Goal: Task Accomplishment & Management: Use online tool/utility

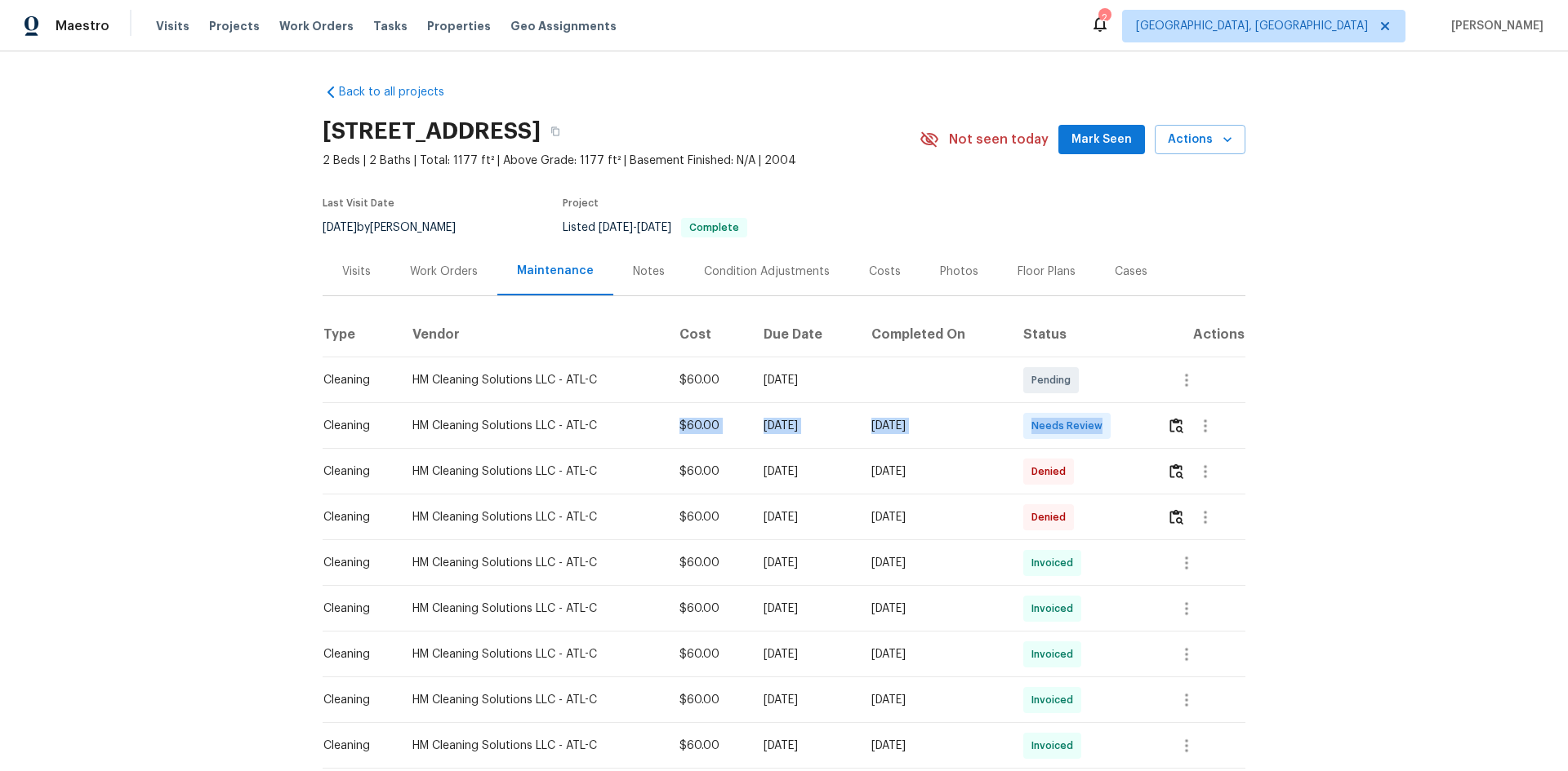
drag, startPoint x: 1074, startPoint y: 437, endPoint x: 1185, endPoint y: 429, distance: 111.3
click at [1115, 429] on tr "Cleaning HM Cleaning Solutions LLC - ATL-C $60.00 Mon, Aug 18 2025 Sun, Aug 24 …" at bounding box center [783, 426] width 923 height 46
click at [1115, 439] on td "Needs Review" at bounding box center [1082, 426] width 144 height 46
click at [1115, 440] on td at bounding box center [1199, 426] width 91 height 46
click at [1115, 423] on img "button" at bounding box center [1176, 425] width 14 height 15
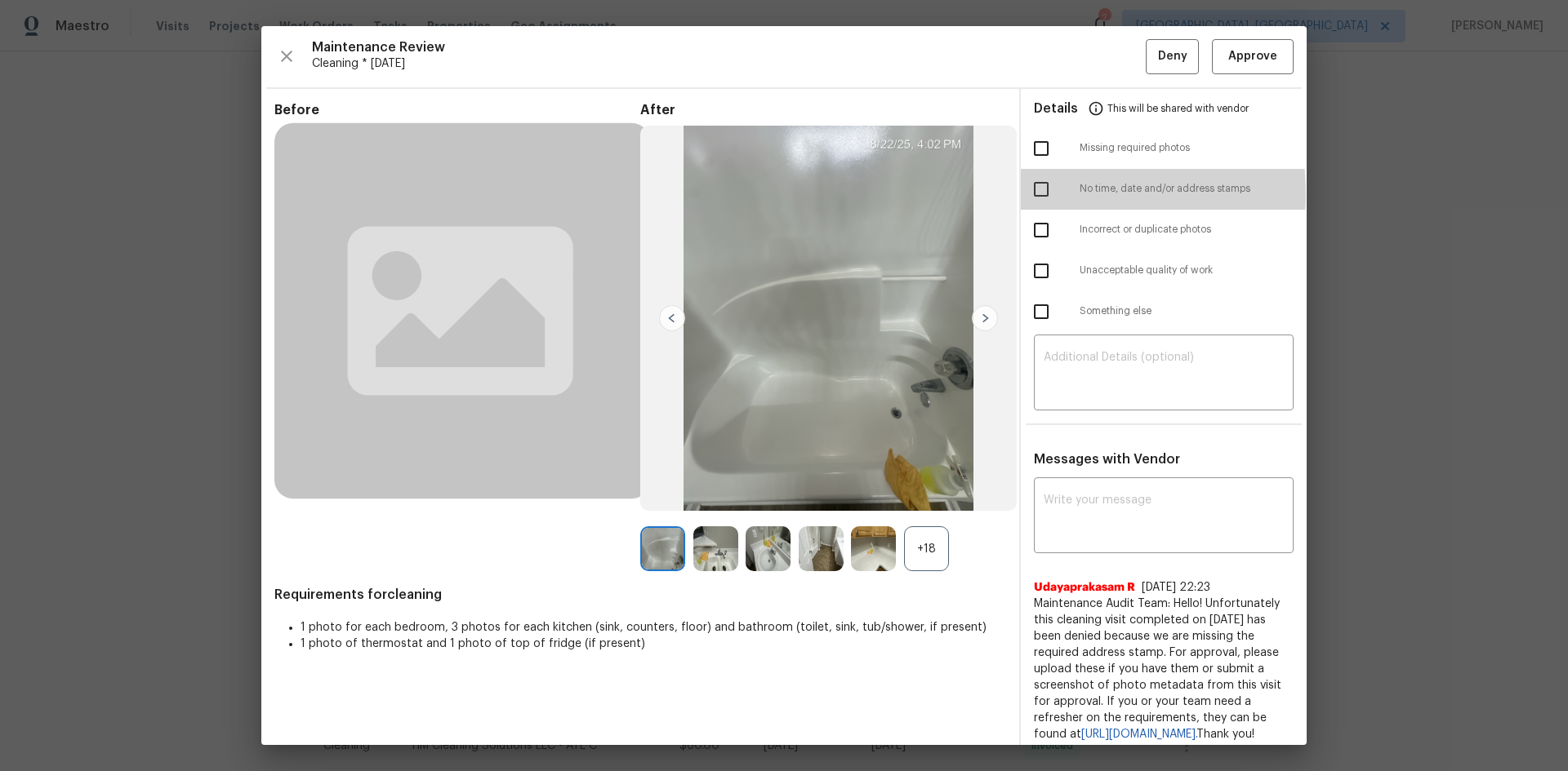
click at [1038, 194] on input "checkbox" at bounding box center [1041, 189] width 35 height 35
checkbox input "true"
click at [1115, 396] on textarea at bounding box center [1164, 375] width 240 height 46
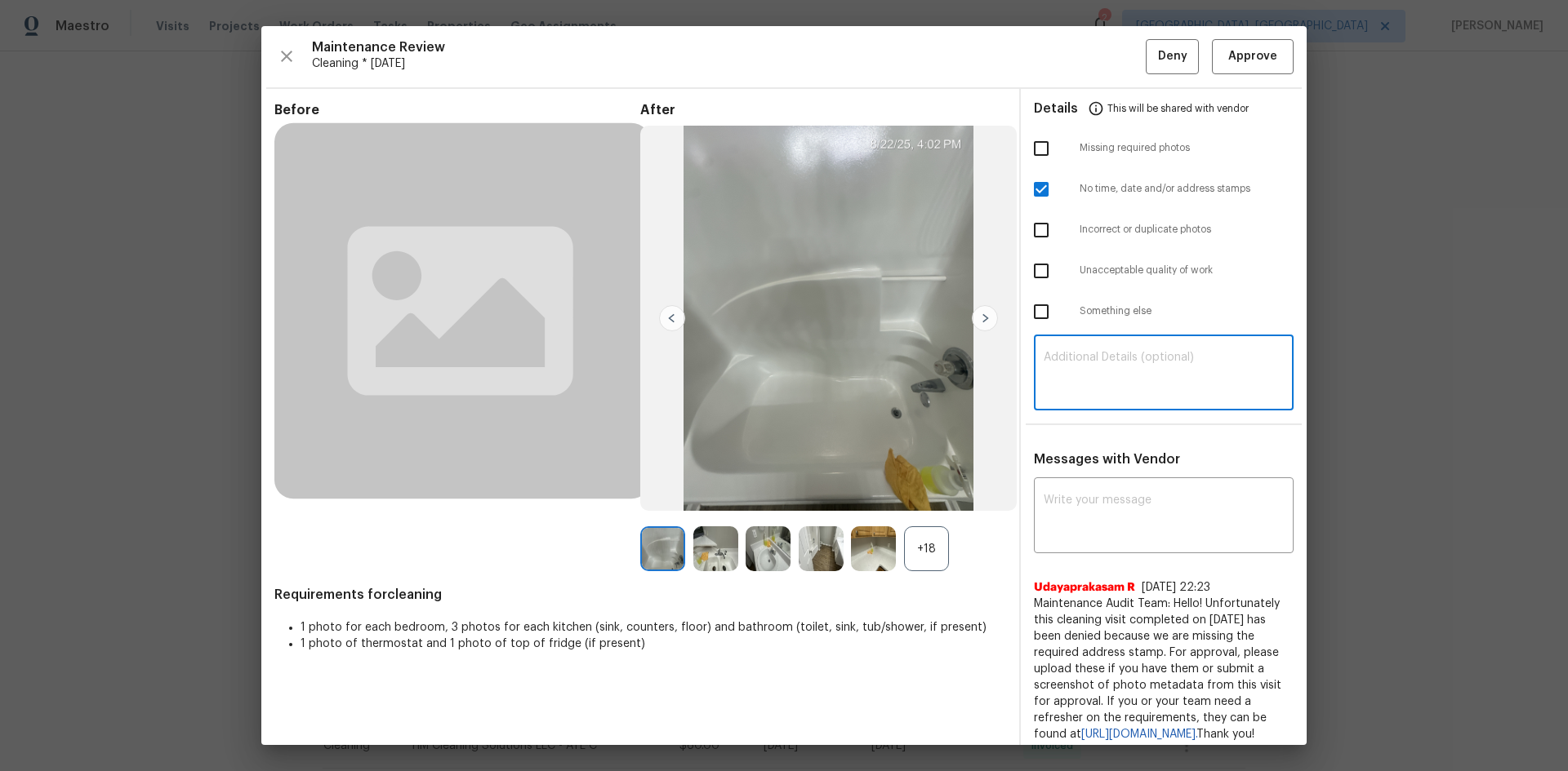
paste textarea "Maintenance Audit Team: Hello! Unfortunately this cleaning visit completed on 2…"
click at [1115, 373] on textarea "Maintenance Audit Team: Hello! Unfortunately this cleaning visit completed on 2…" at bounding box center [1164, 375] width 240 height 46
type textarea "Maintenance Audit Team: Hello! Unfortunately this cleaning visit completed on 2…"
click at [1115, 505] on textarea at bounding box center [1164, 517] width 240 height 46
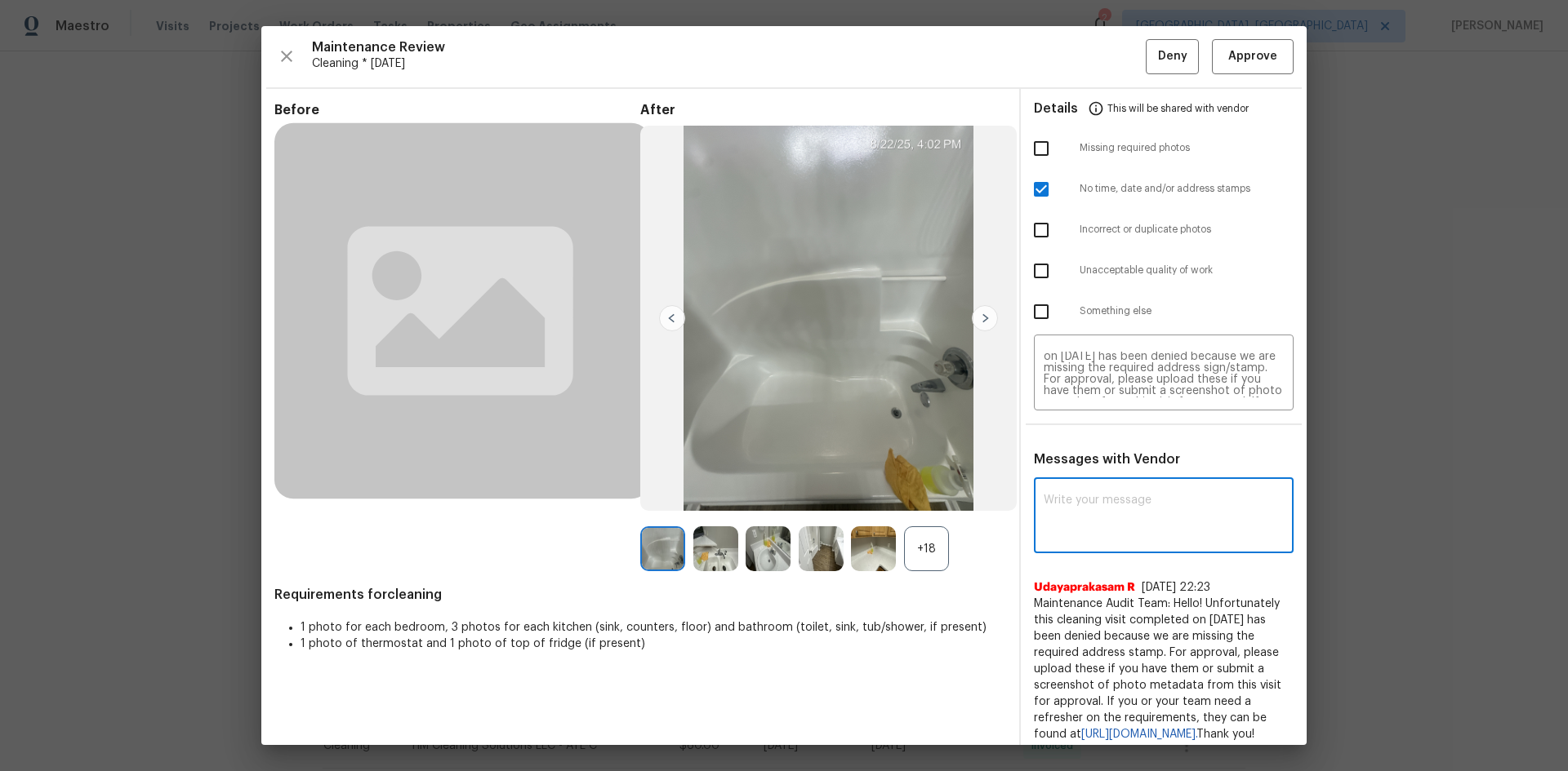
paste textarea "Maintenance Audit Team: Hello! Unfortunately this cleaning visit completed on 2…"
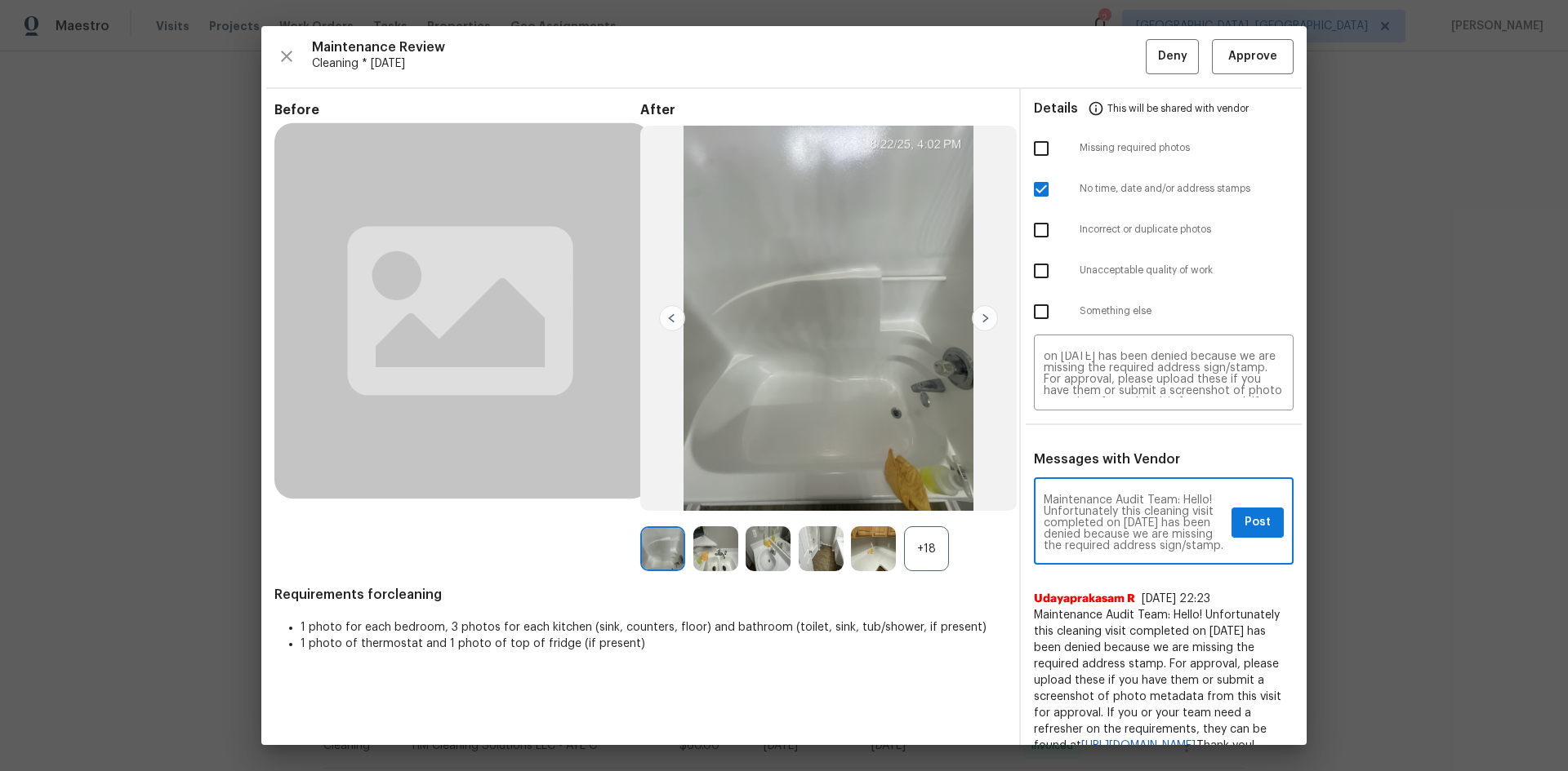
scroll to position [126, 0]
type textarea "Maintenance Audit Team: Hello! Unfortunately this cleaning visit completed on 2…"
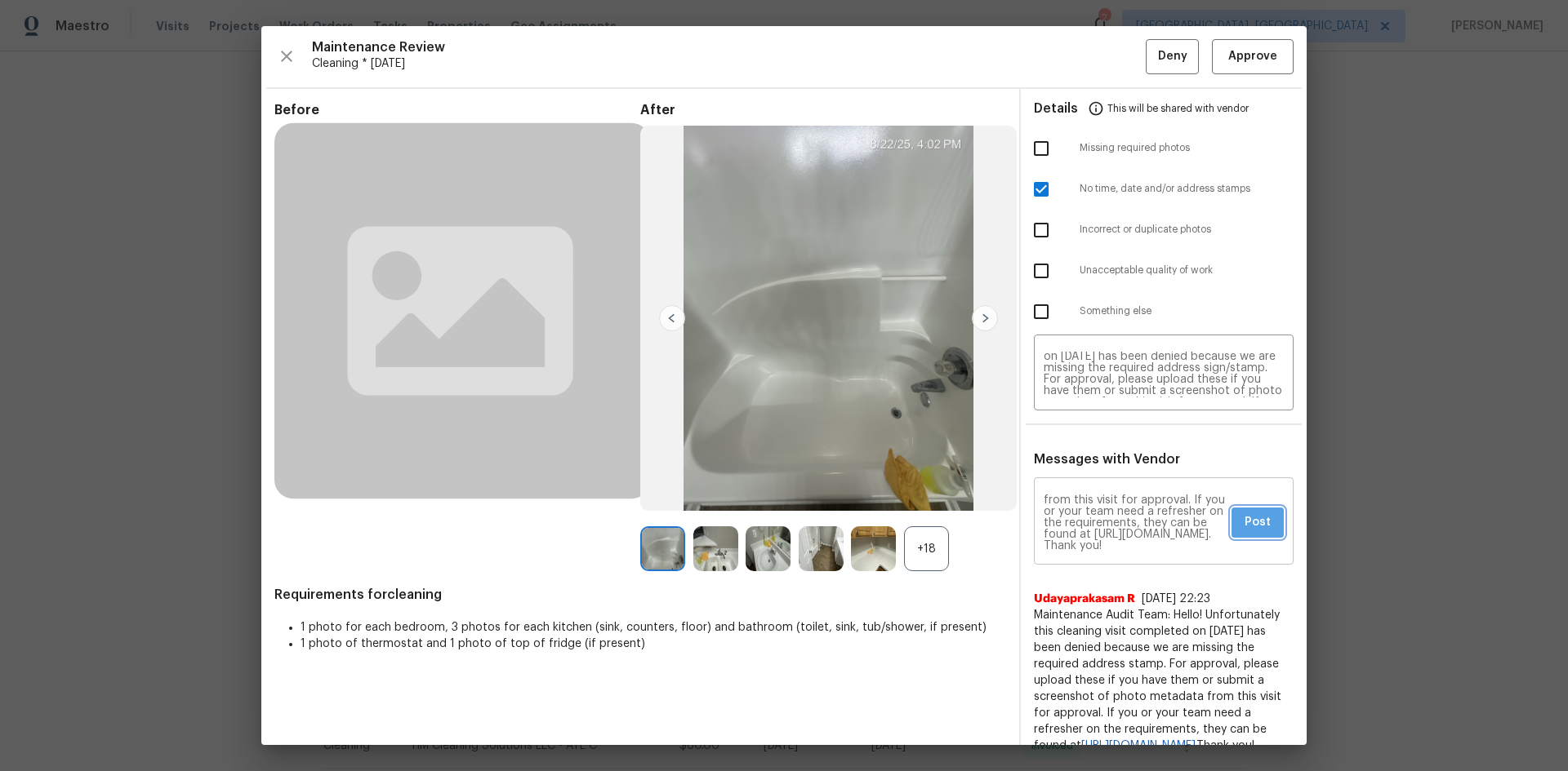
click at [1115, 516] on span "Post" at bounding box center [1257, 522] width 26 height 20
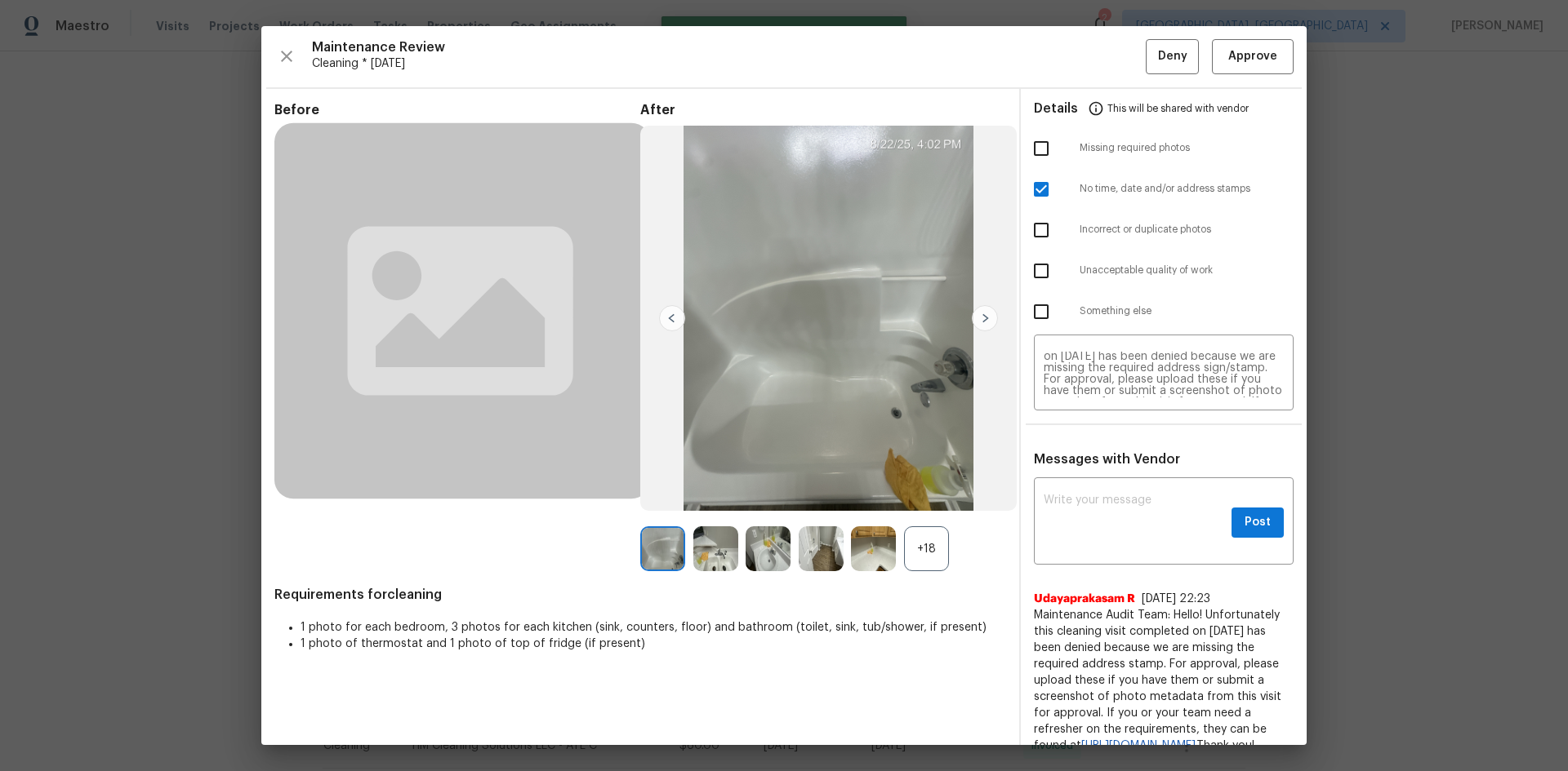
scroll to position [0, 0]
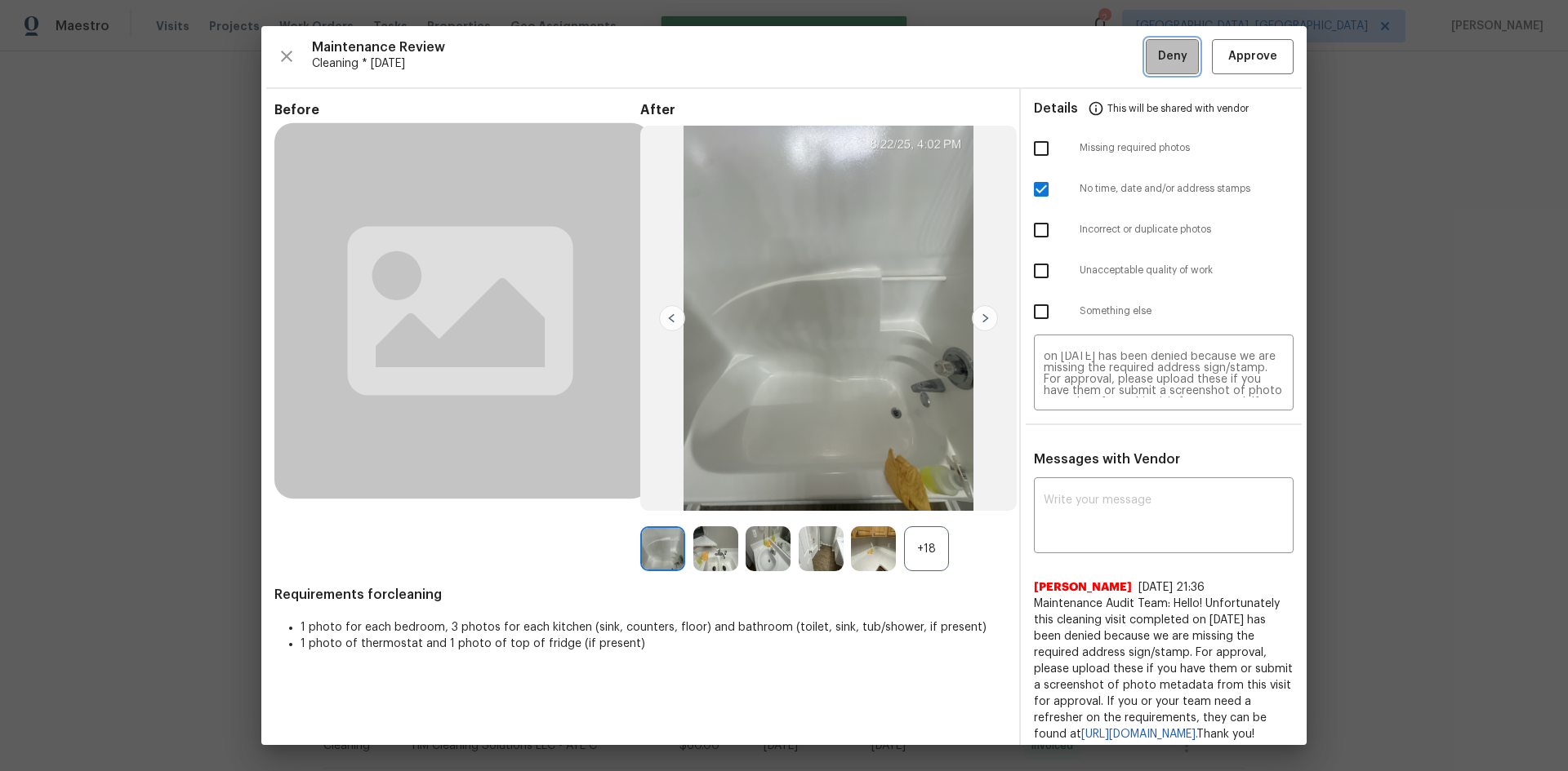
click at [1115, 59] on span "Deny" at bounding box center [1172, 57] width 30 height 20
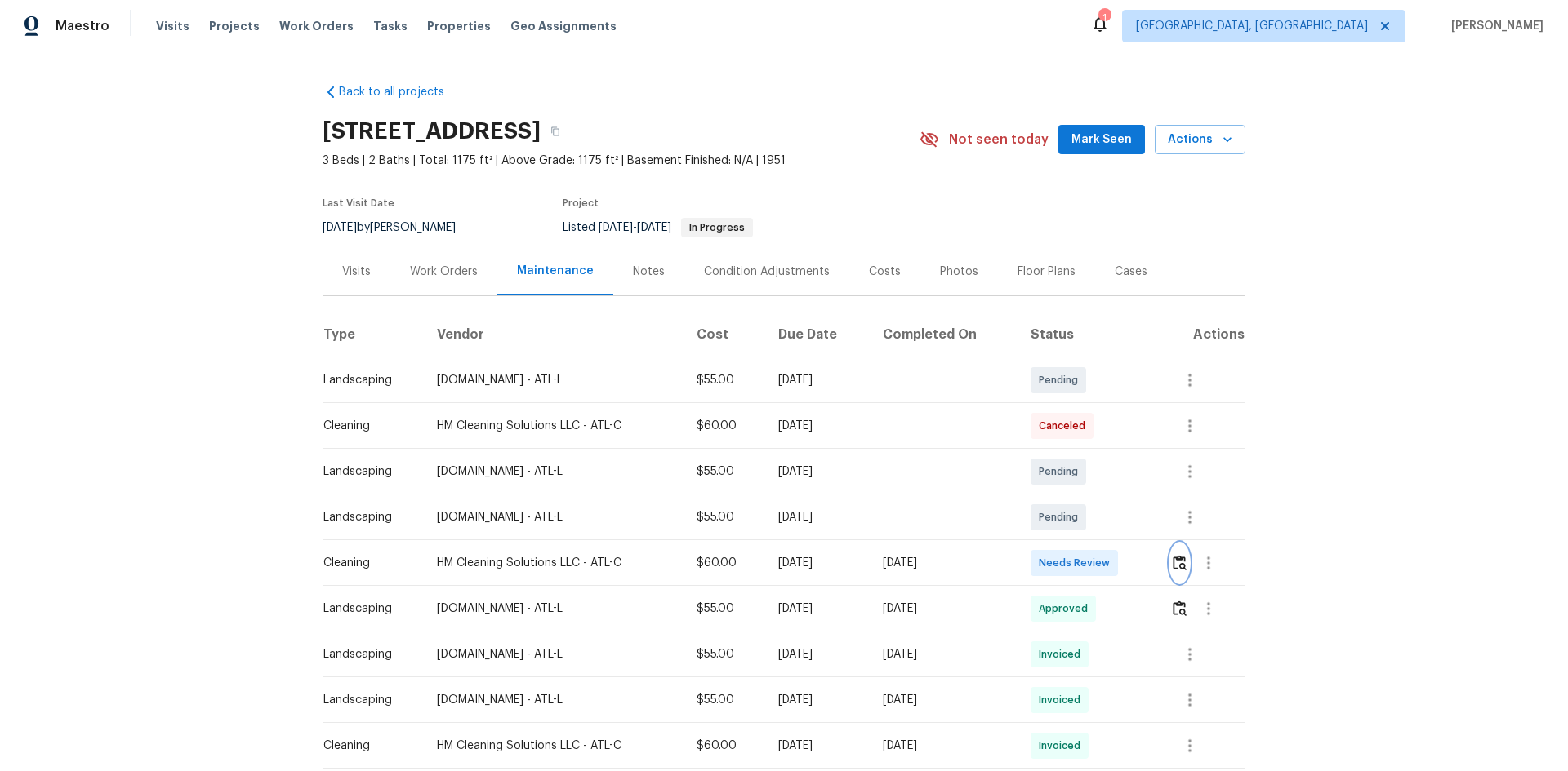
click at [1115, 516] on img "button" at bounding box center [1179, 563] width 14 height 15
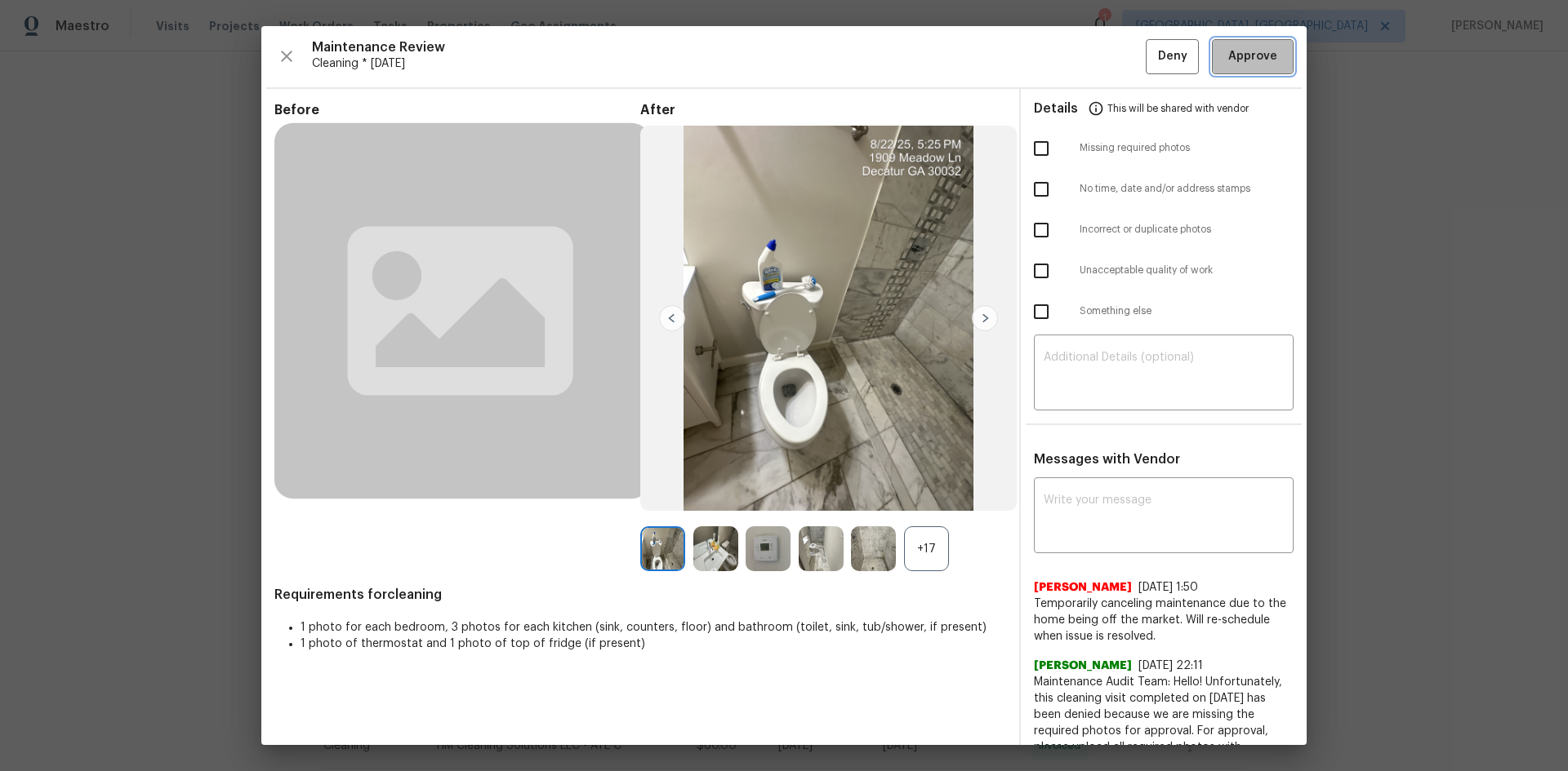
click at [1115, 52] on span "Approve" at bounding box center [1253, 57] width 49 height 20
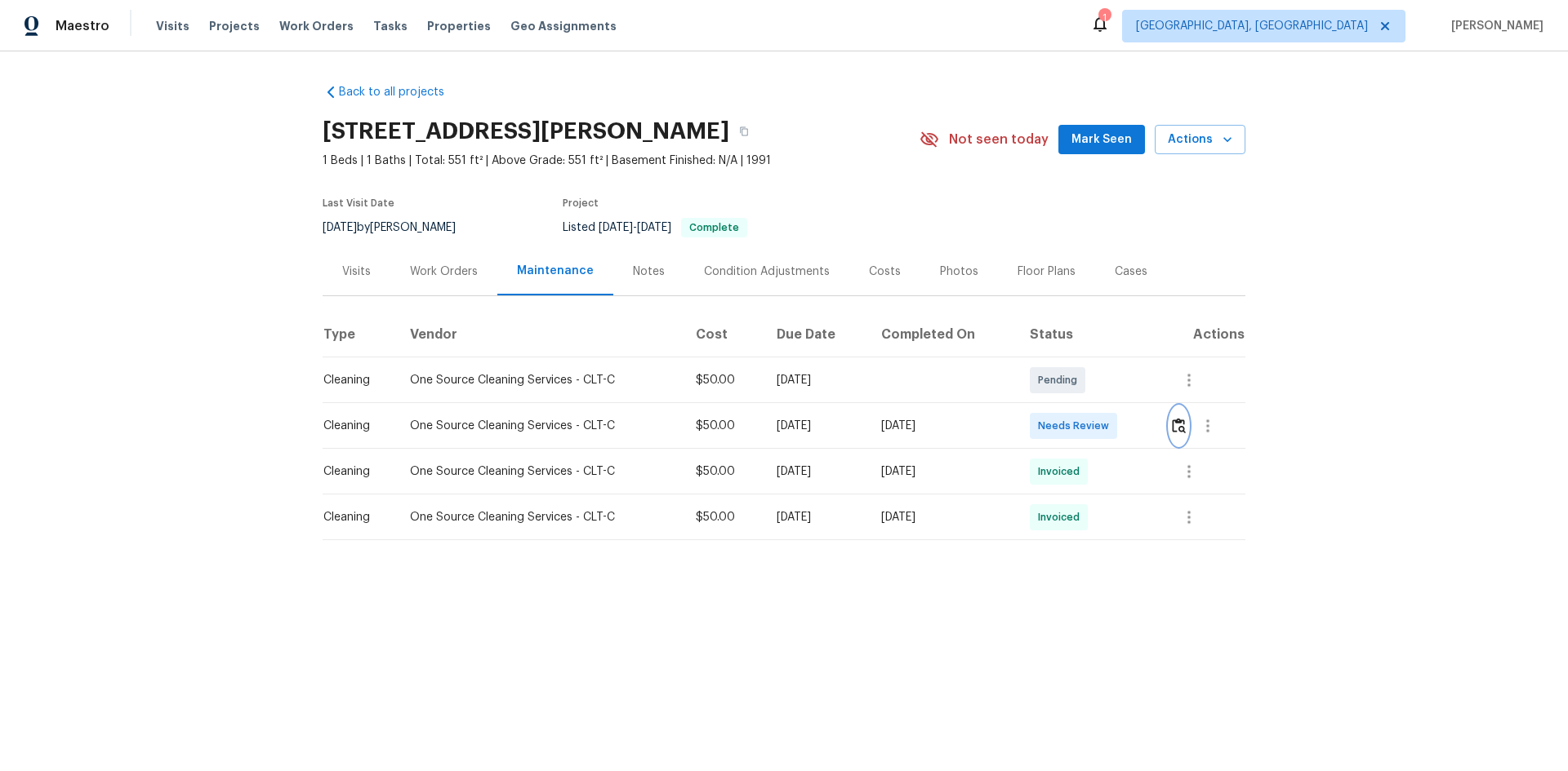
click at [1115, 428] on img "button" at bounding box center [1179, 425] width 14 height 15
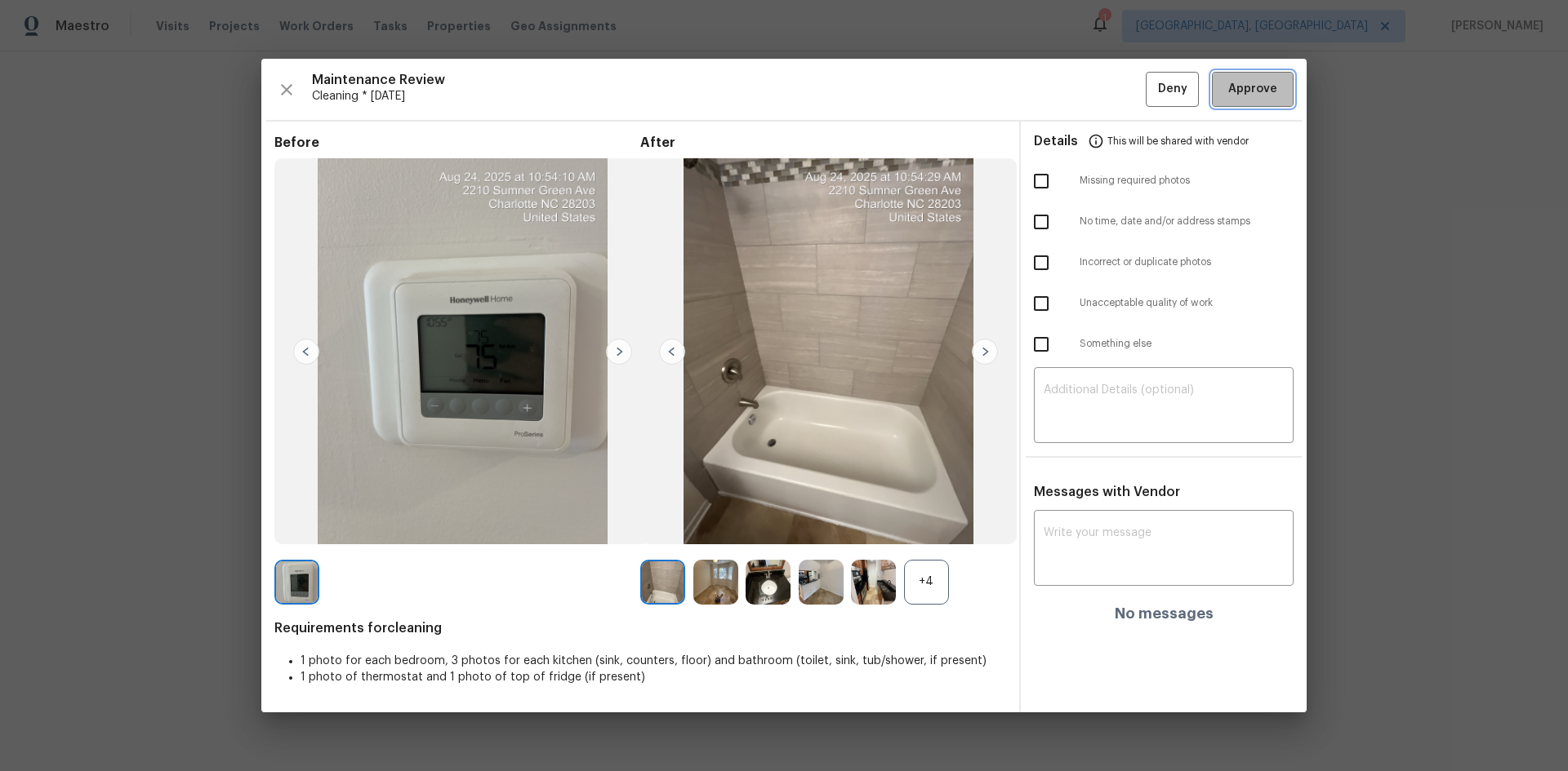
click at [1115, 75] on button "Approve" at bounding box center [1253, 90] width 82 height 36
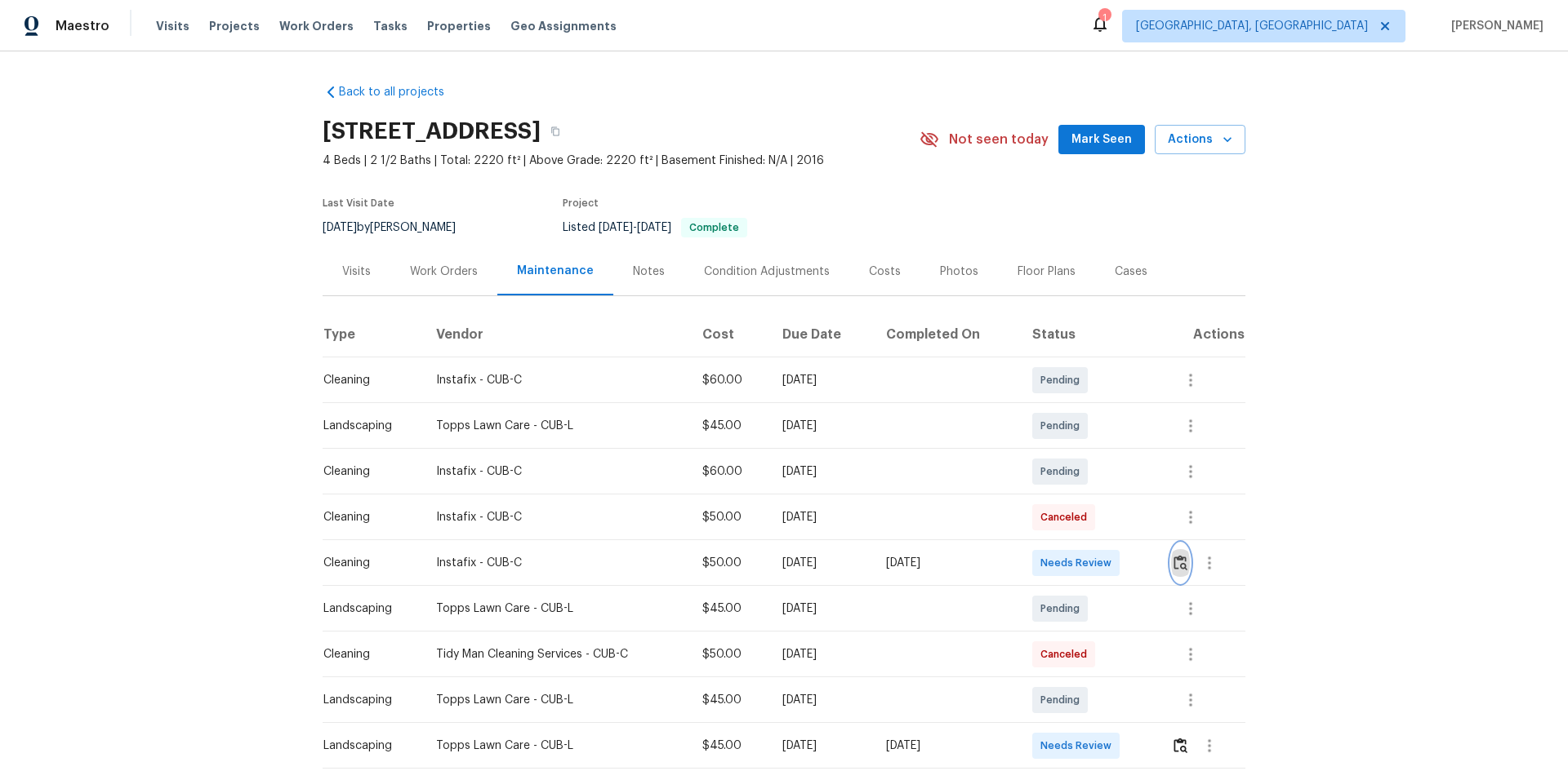
click at [1115, 516] on img "button" at bounding box center [1180, 563] width 14 height 15
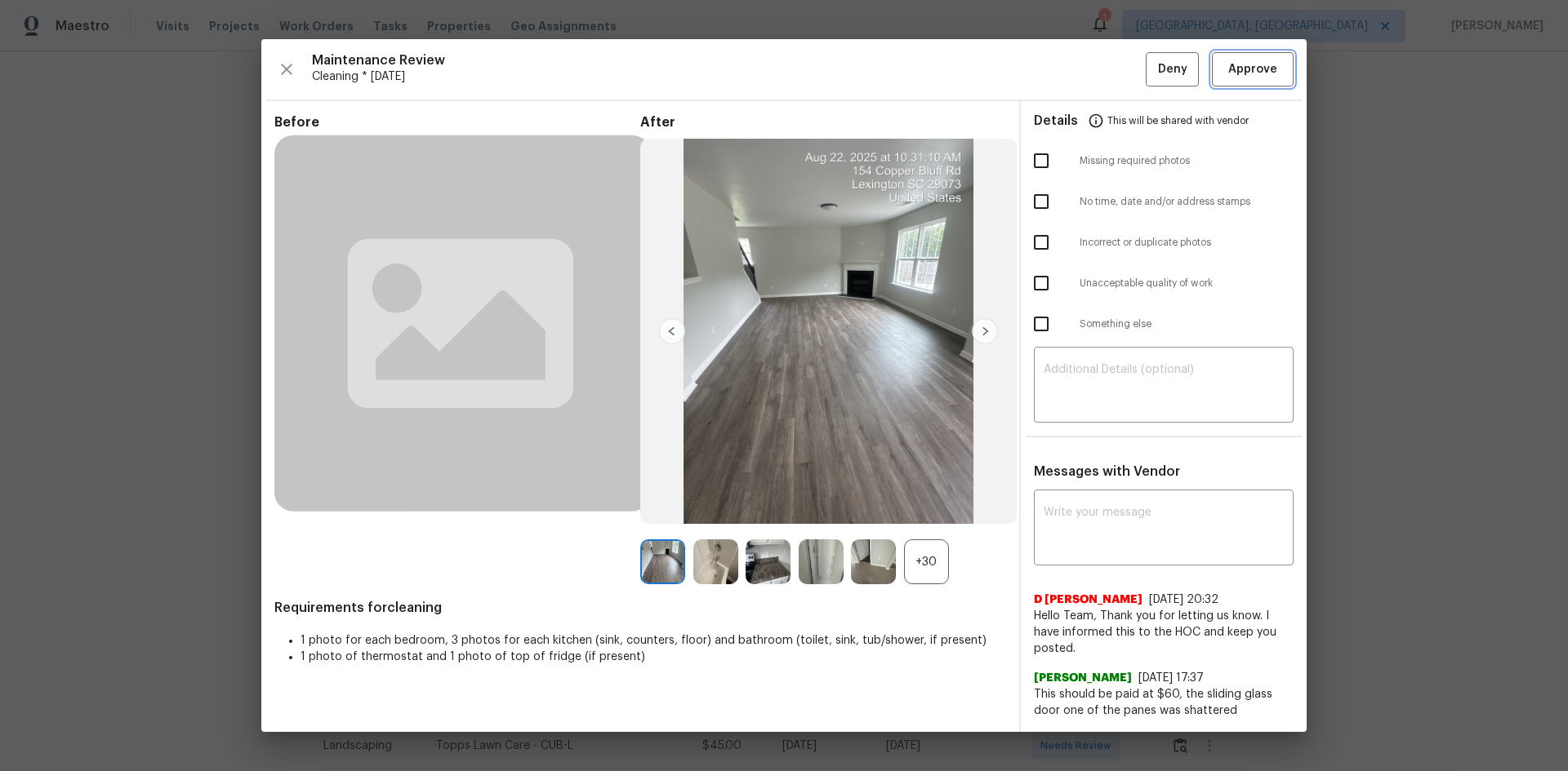
click at [1115, 75] on span "Approve" at bounding box center [1253, 69] width 49 height 20
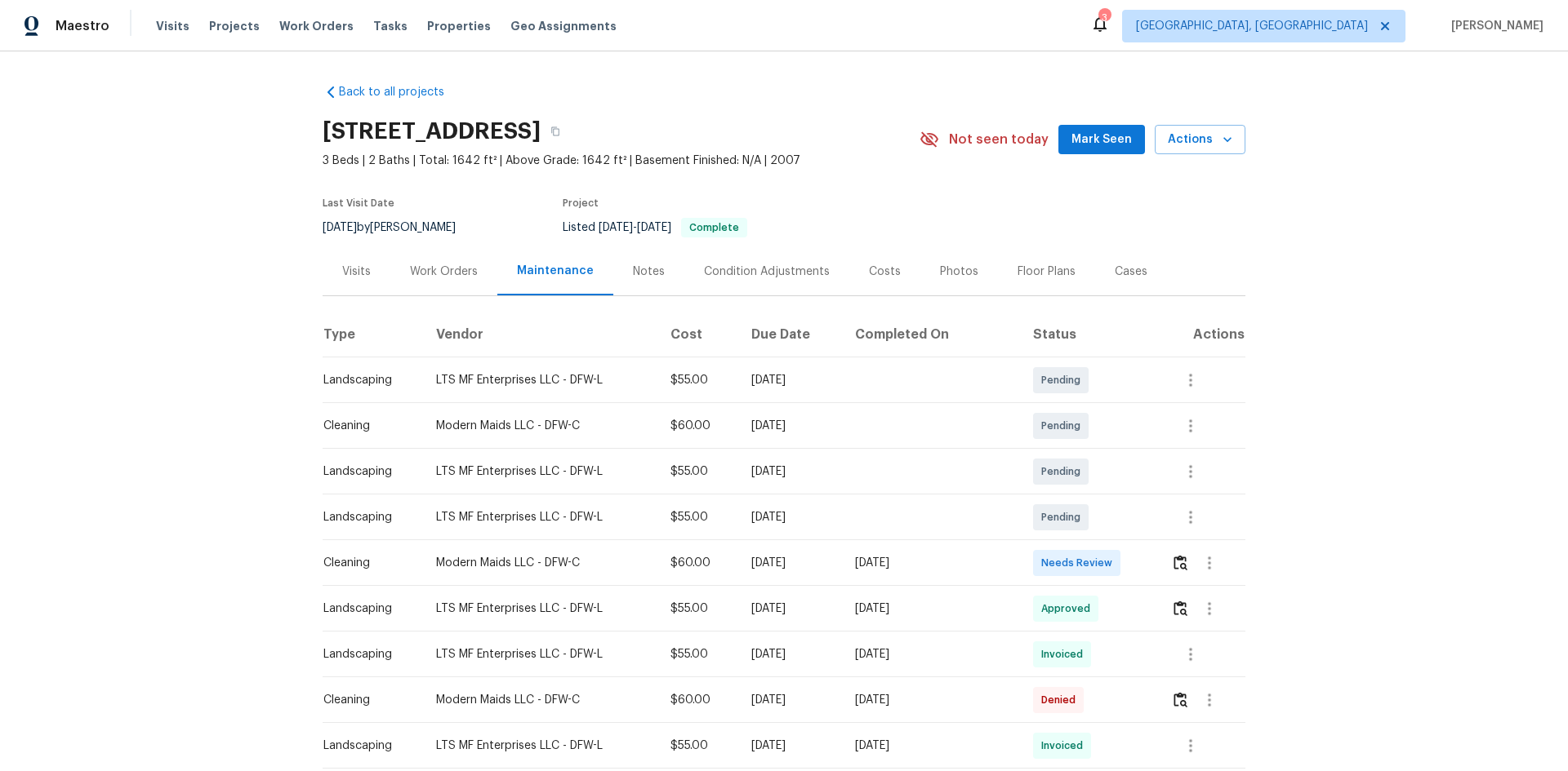
drag, startPoint x: 363, startPoint y: 577, endPoint x: 1092, endPoint y: 593, distance: 729.2
click at [1115, 516] on td "Approved" at bounding box center [1088, 609] width 138 height 46
click at [1115, 516] on img "button" at bounding box center [1180, 563] width 14 height 15
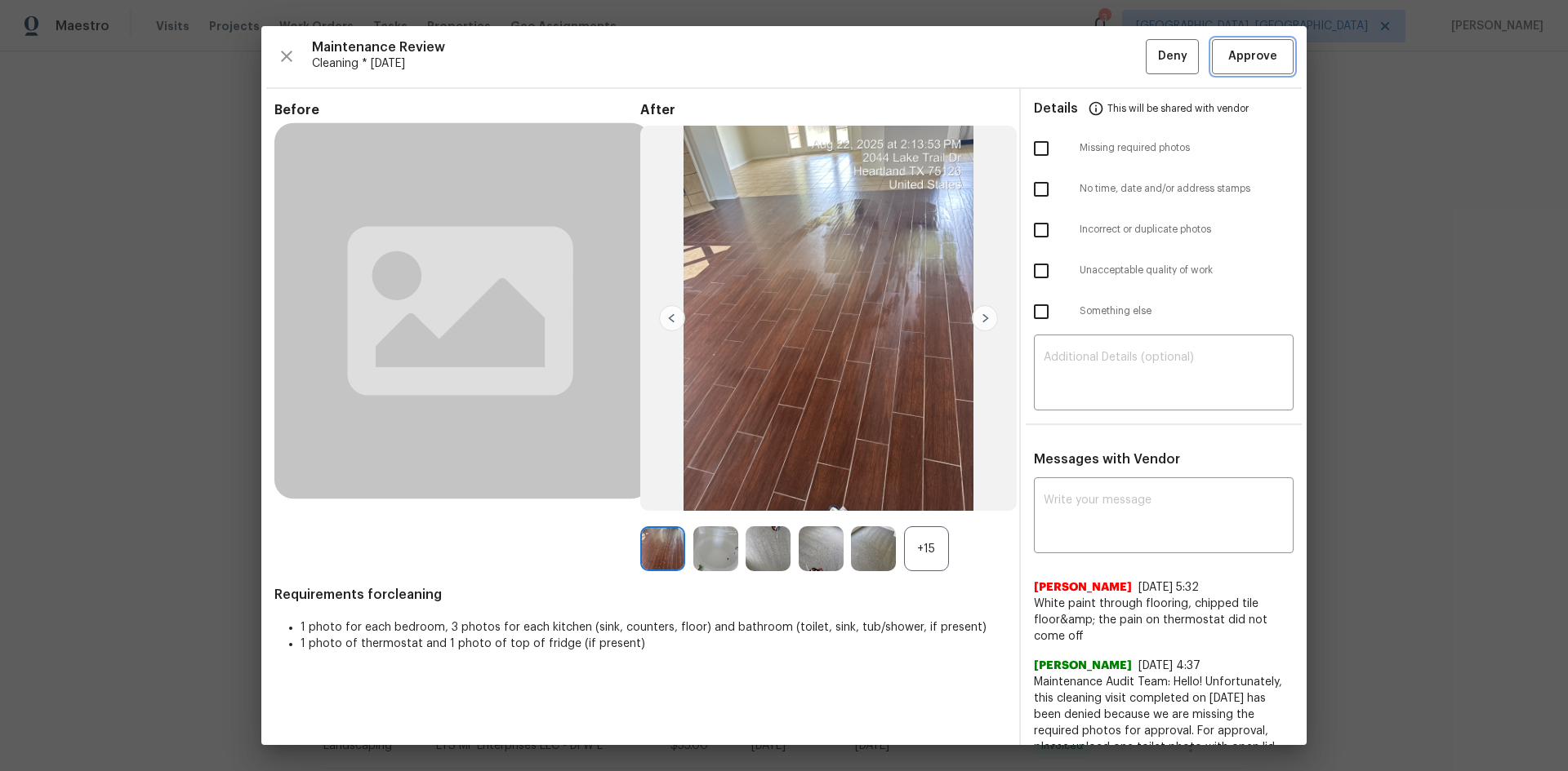
click at [1115, 67] on button "Approve" at bounding box center [1253, 57] width 82 height 36
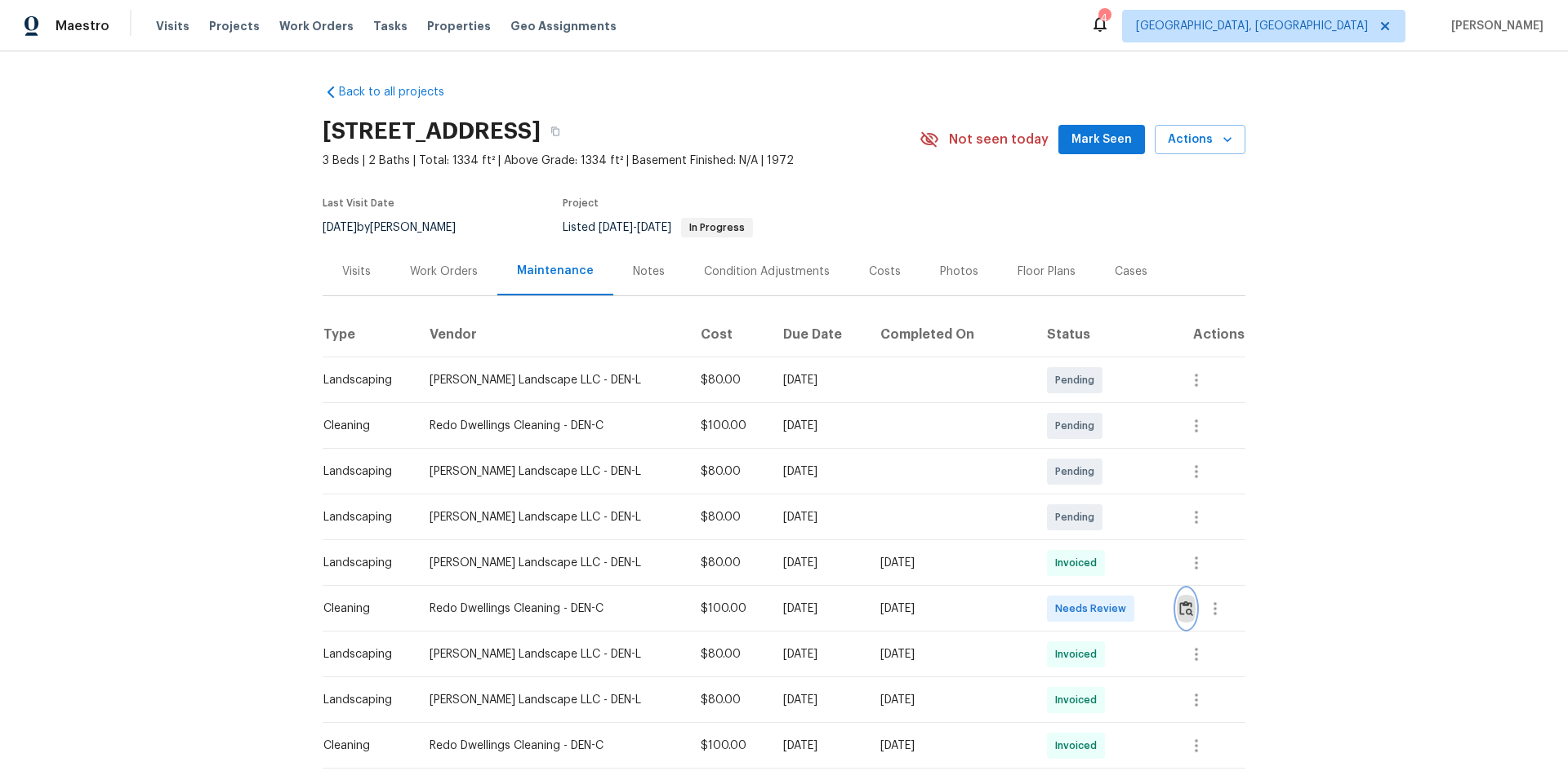
click at [1115, 516] on img "button" at bounding box center [1186, 609] width 14 height 15
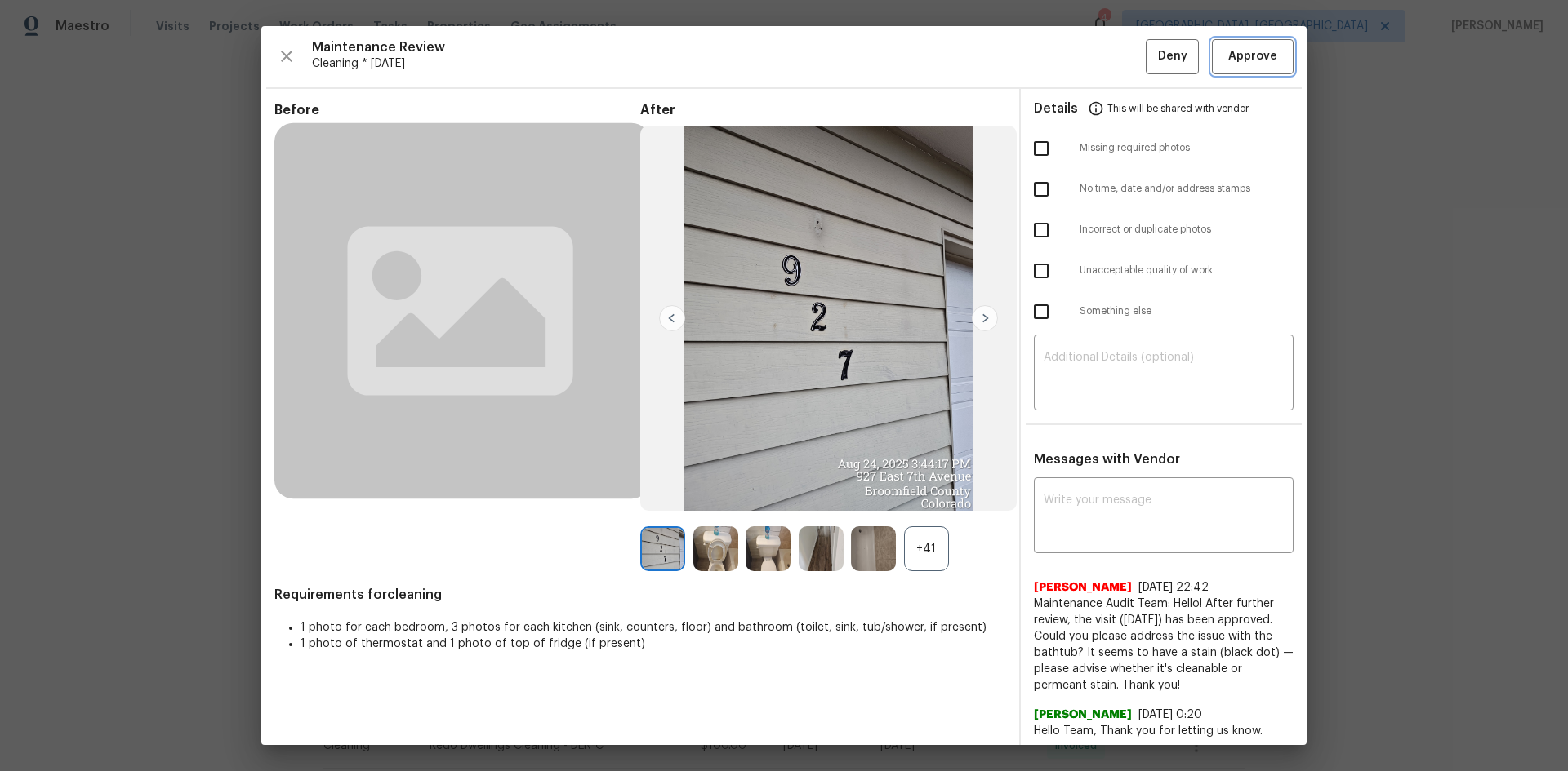
click at [1115, 60] on span "Approve" at bounding box center [1253, 57] width 49 height 20
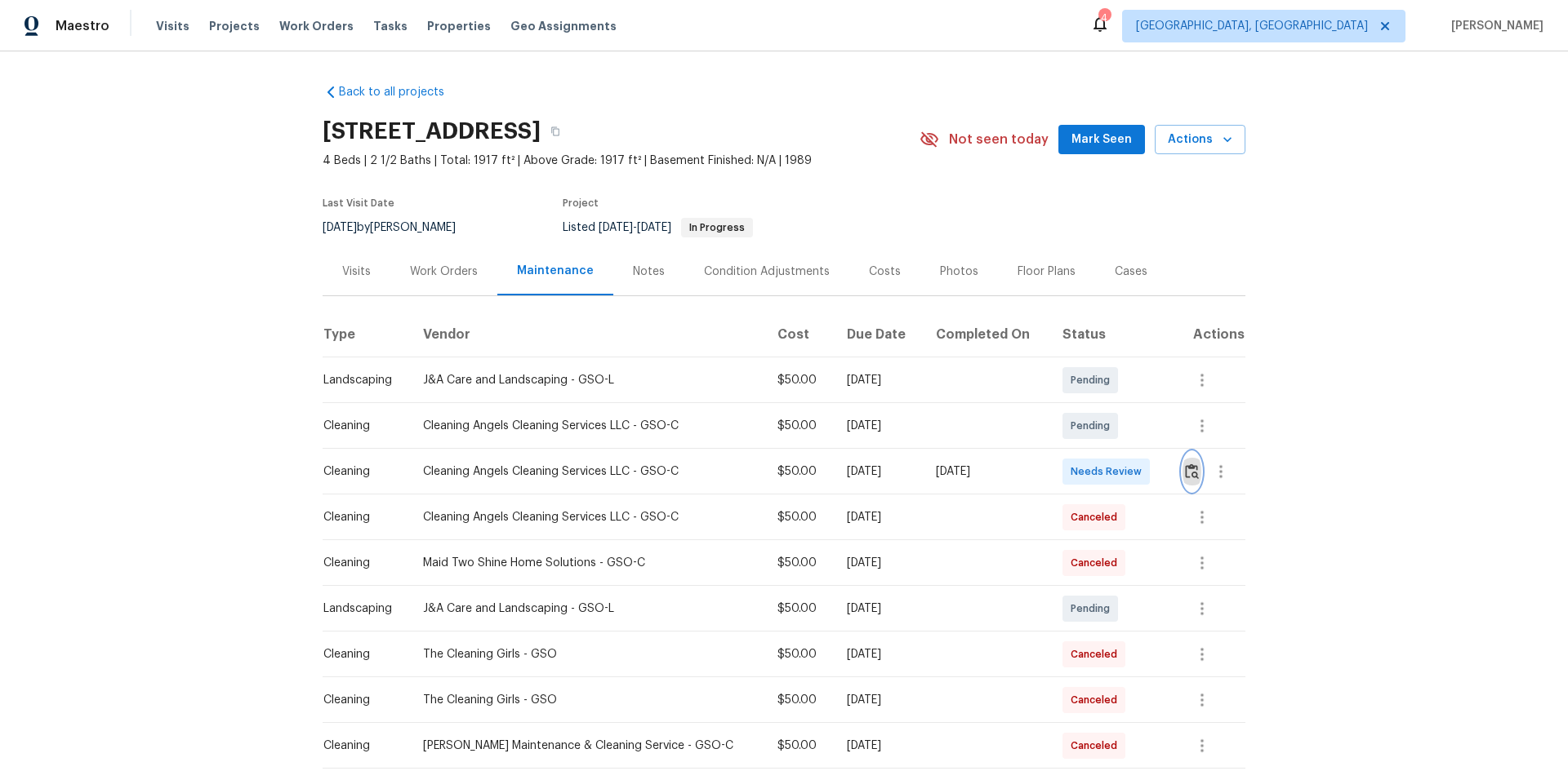
click at [1115, 478] on img "button" at bounding box center [1192, 471] width 14 height 15
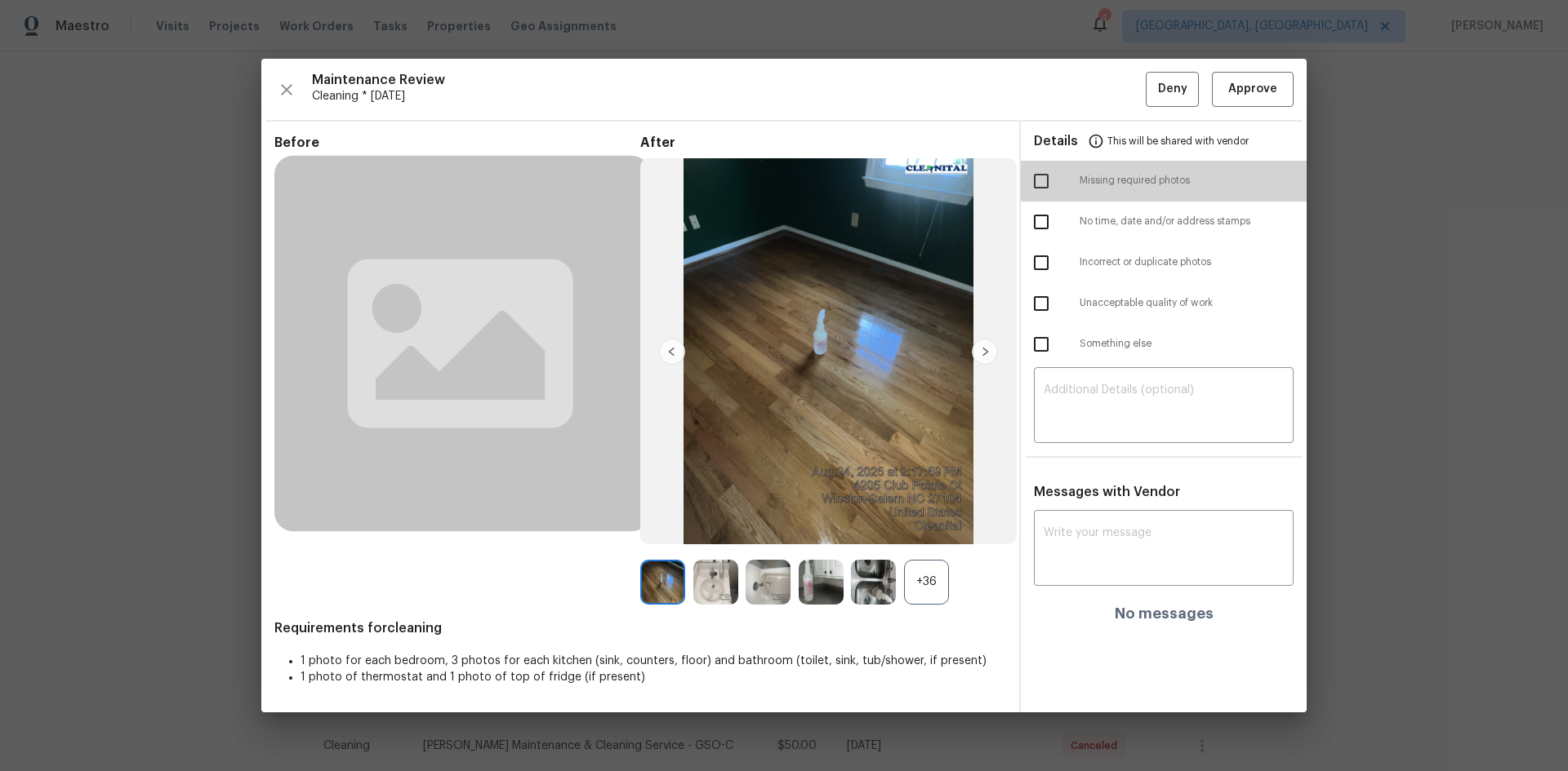
click at [1044, 179] on input "checkbox" at bounding box center [1041, 181] width 35 height 35
checkbox input "true"
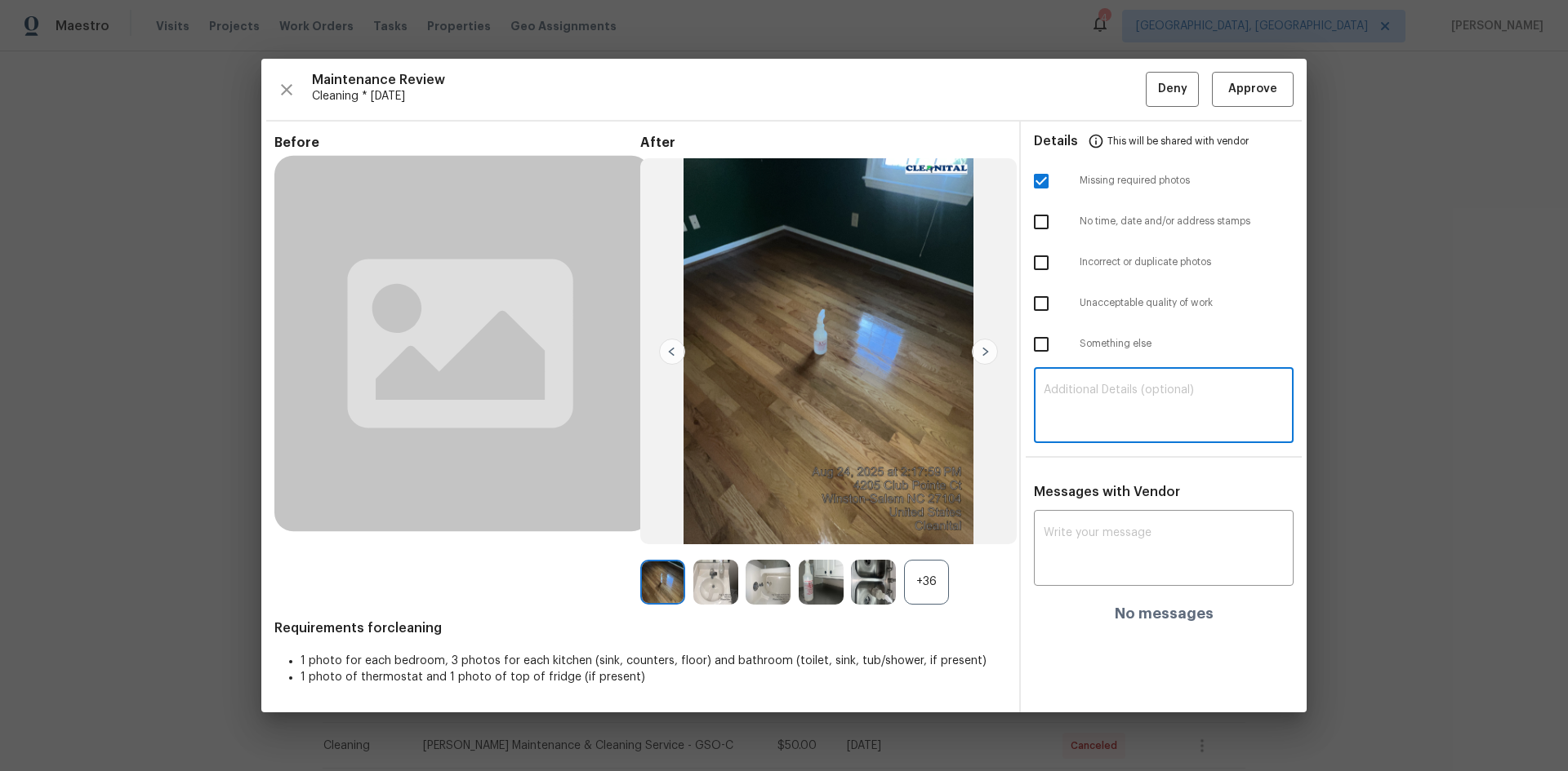
click at [1115, 385] on textarea at bounding box center [1164, 407] width 240 height 46
paste textarea "Maintenance Audit Team: Hello! Unfortunately, this cleaning visit completed on …"
type textarea "Maintenance Audit Team: Hello! Unfortunately, this cleaning visit completed on …"
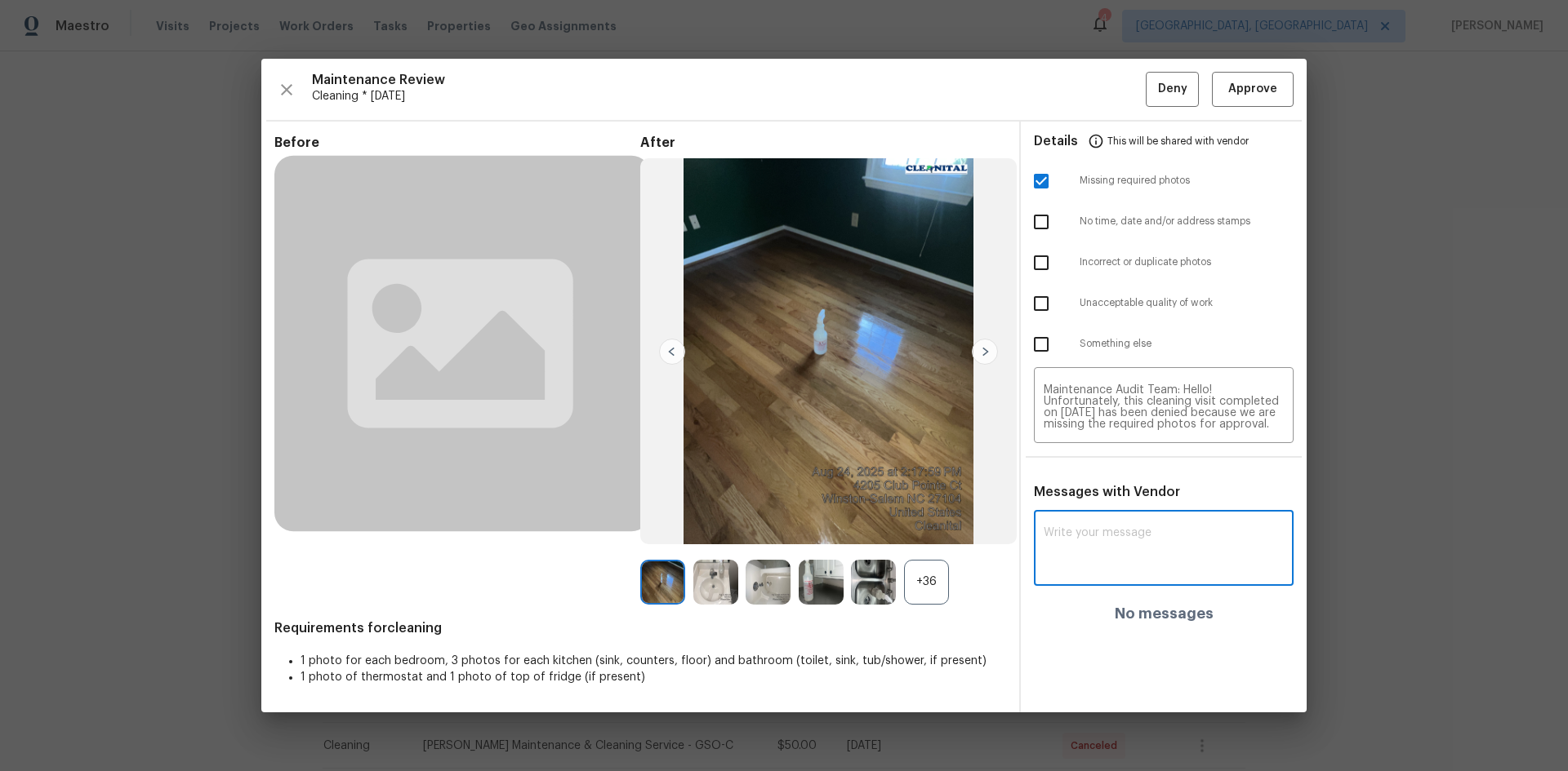
click at [1115, 516] on textarea at bounding box center [1164, 550] width 240 height 46
paste textarea "Maintenance Audit Team: Hello! Unfortunately, this cleaning visit completed on …"
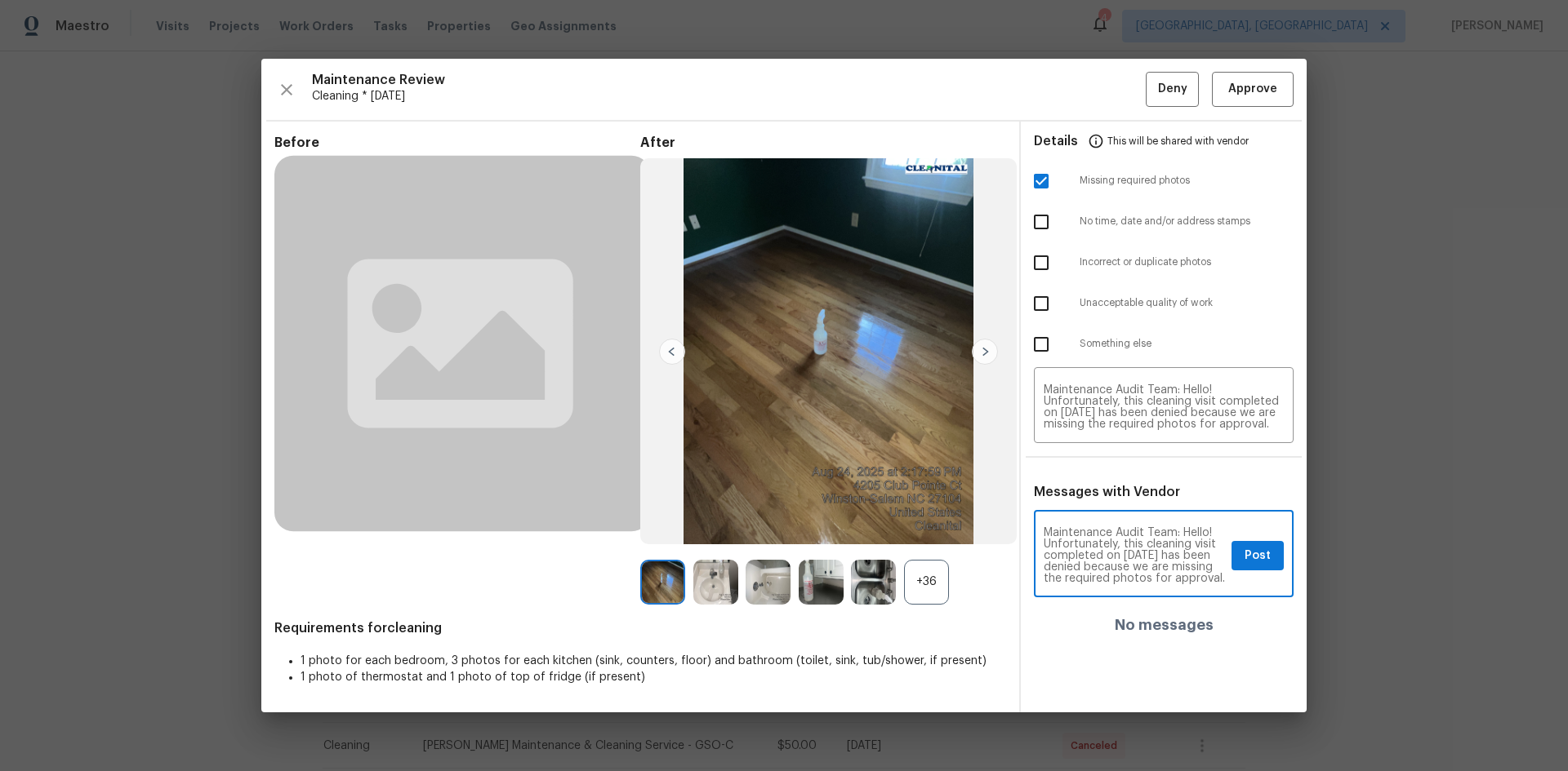
type textarea "Maintenance Audit Team: Hello! Unfortunately, this cleaning visit completed on …"
click at [1104, 406] on textarea "Maintenance Audit Team: Hello! Unfortunately, this cleaning visit completed on …" at bounding box center [1164, 407] width 240 height 46
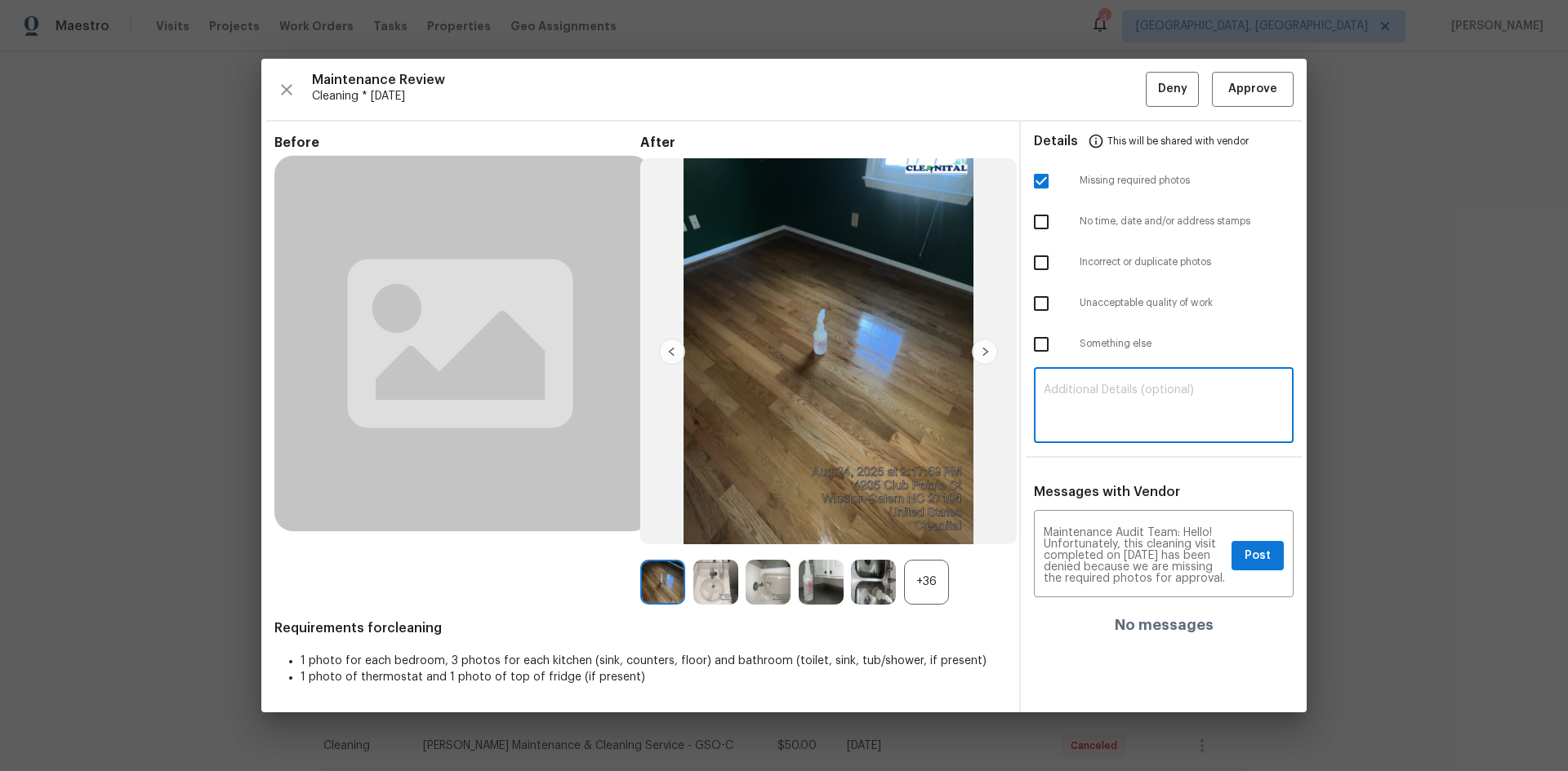
paste textarea "Maintenance Audit Team: Hello! Unfortunately, this cleaning visit completed on …"
type textarea "Maintenance Audit Team: Hello! Unfortunately, this cleaning visit completed on …"
click at [1115, 516] on textarea "Maintenance Audit Team: Hello! Unfortunately, this cleaning visit completed on …" at bounding box center [1134, 556] width 181 height 57
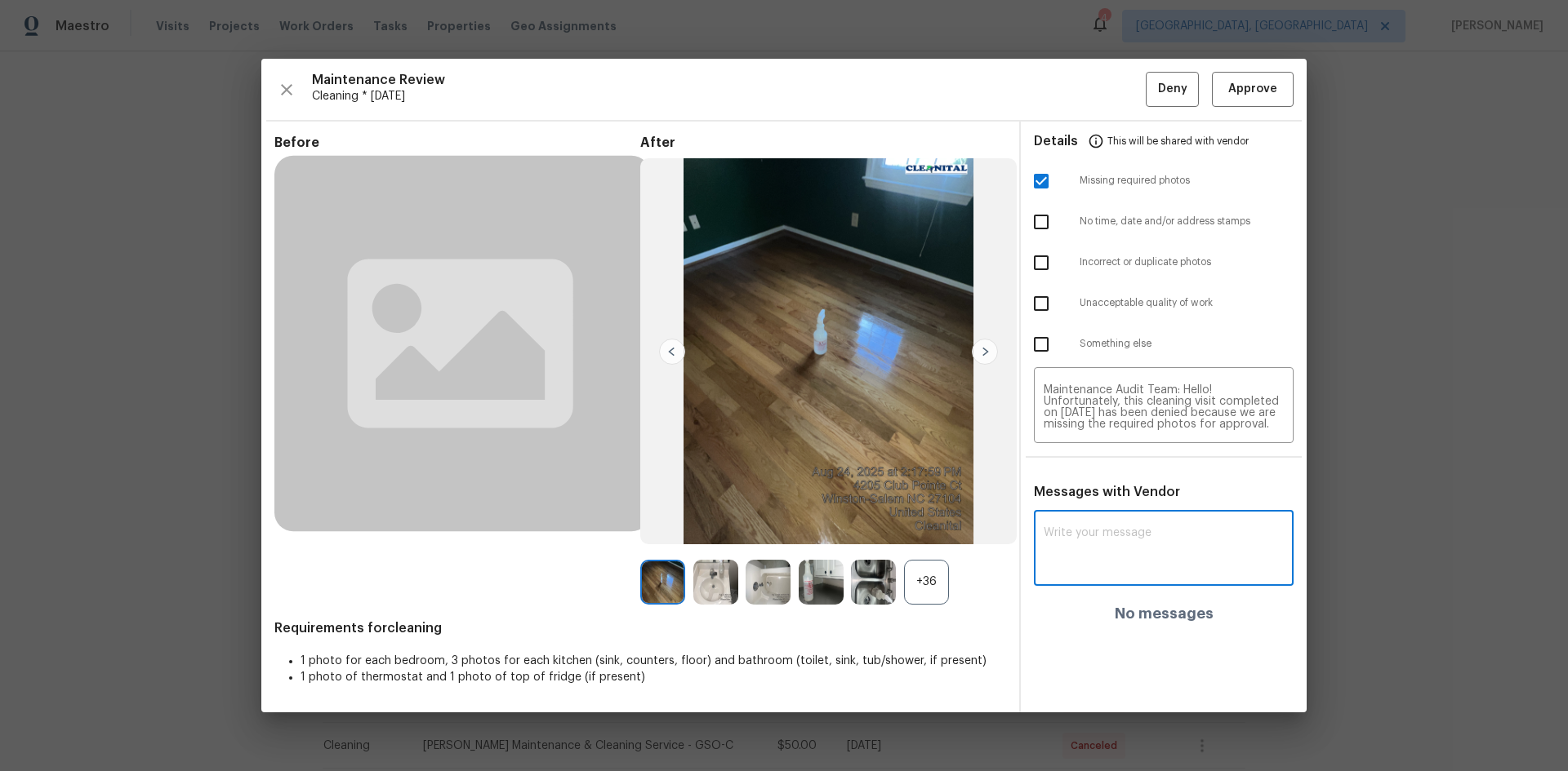
paste textarea "Maintenance Audit Team: Hello! Unfortunately, this cleaning visit completed on …"
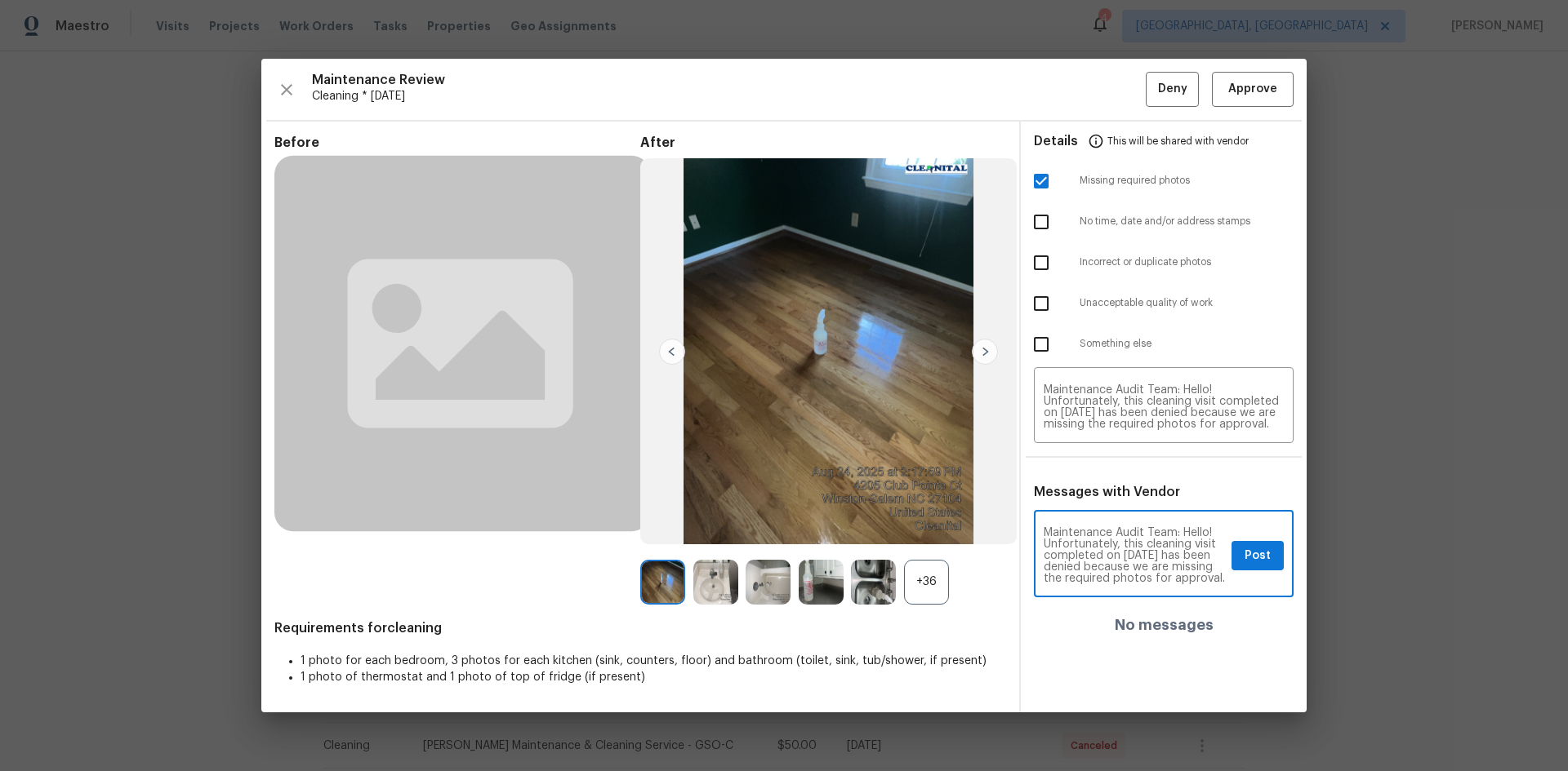
type textarea "Maintenance Audit Team: Hello! Unfortunately, this cleaning visit completed on …"
click at [1115, 516] on span "Post" at bounding box center [1257, 556] width 26 height 20
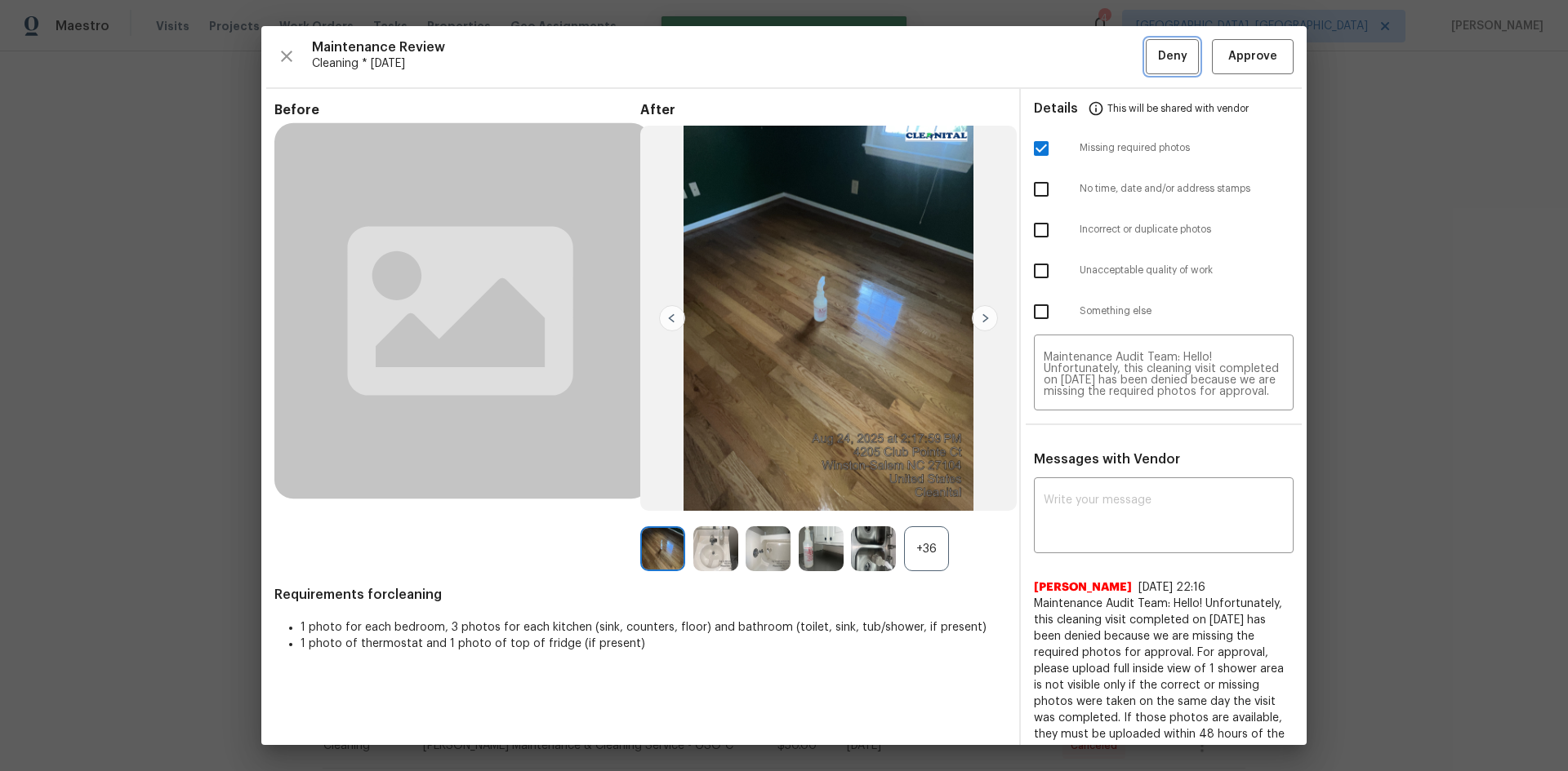
click at [1115, 63] on span "Deny" at bounding box center [1172, 57] width 30 height 20
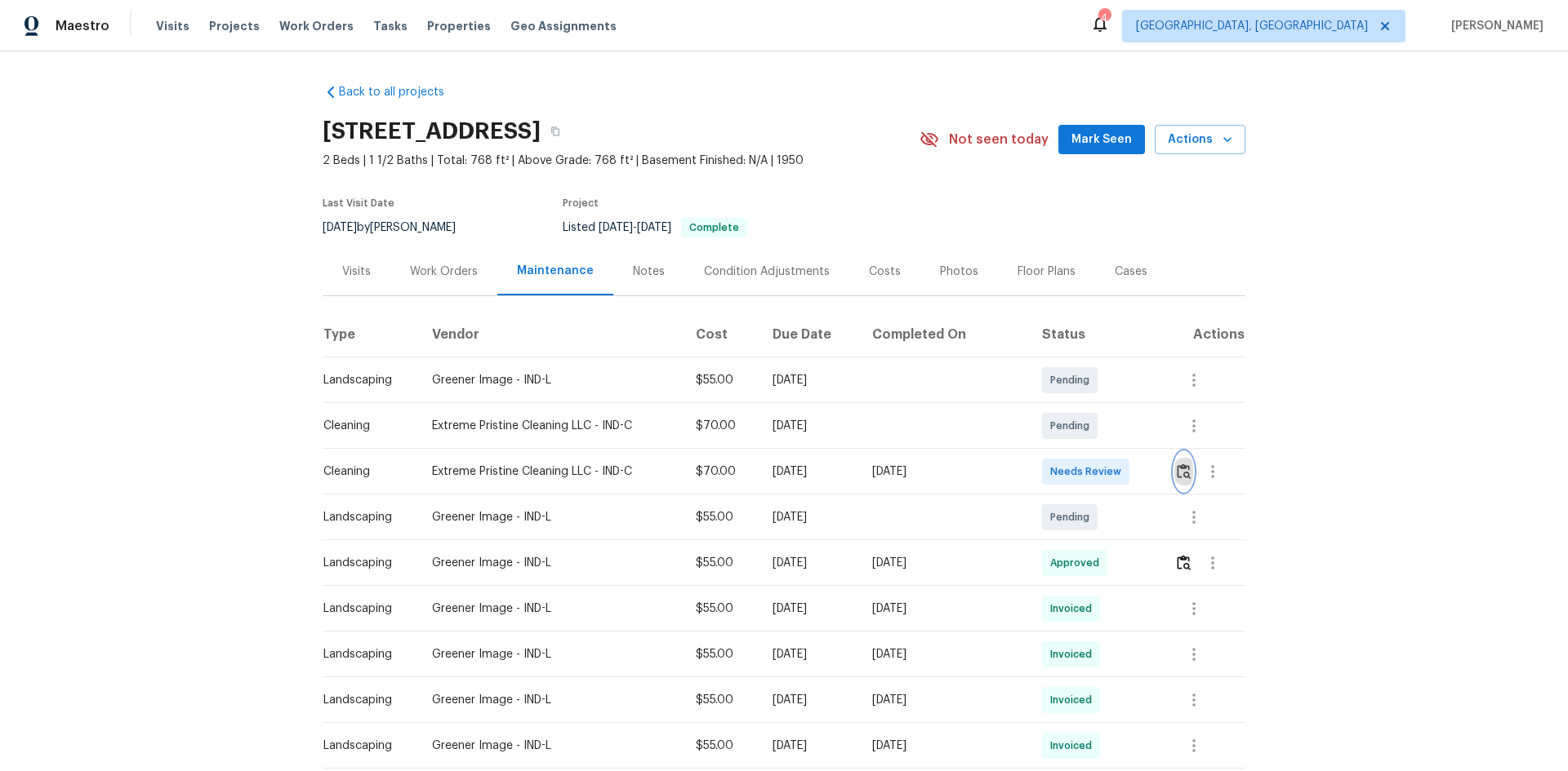
click at [1115, 465] on img "button" at bounding box center [1183, 471] width 14 height 15
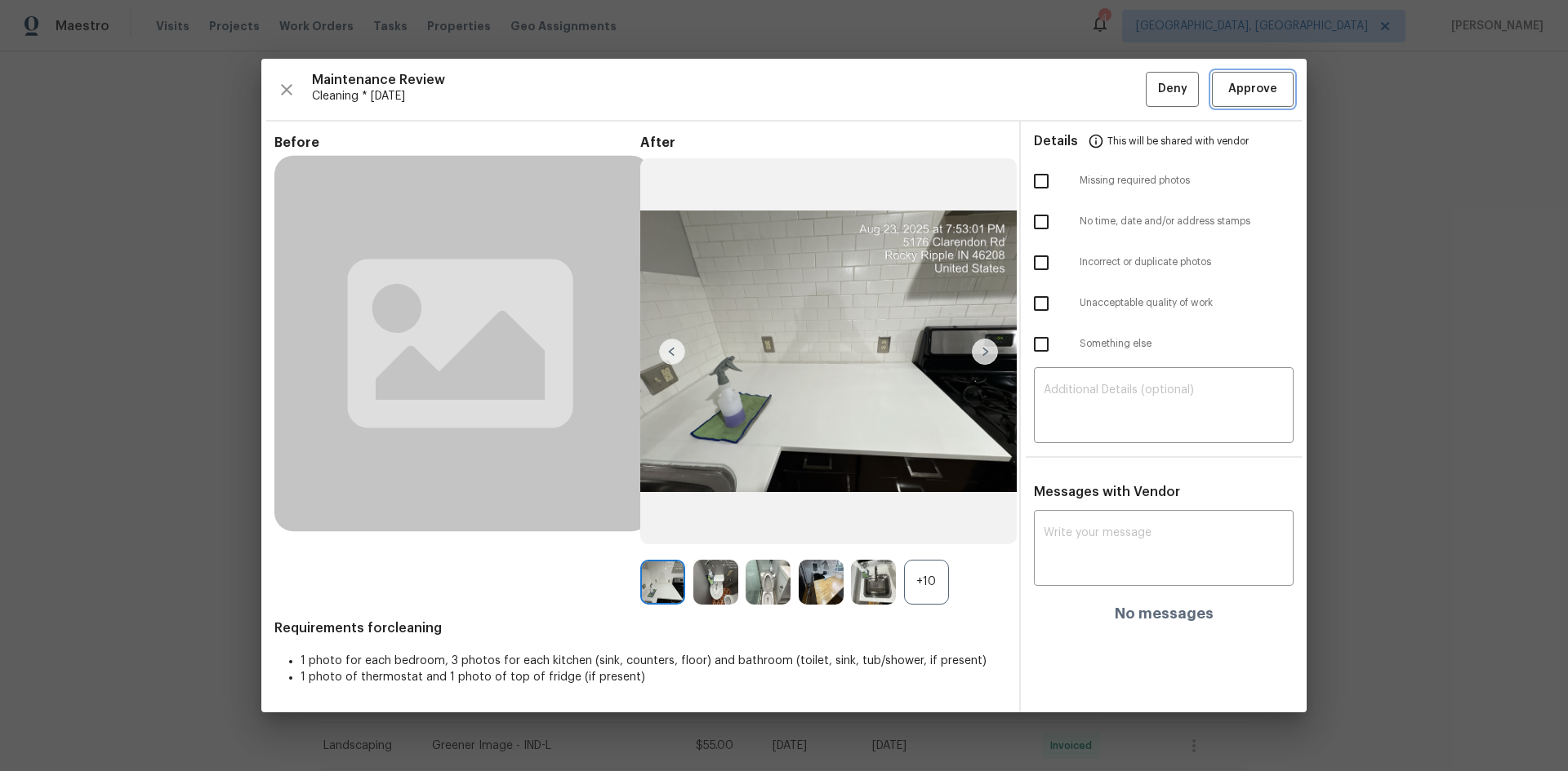
click at [1115, 95] on span "Approve" at bounding box center [1253, 90] width 49 height 20
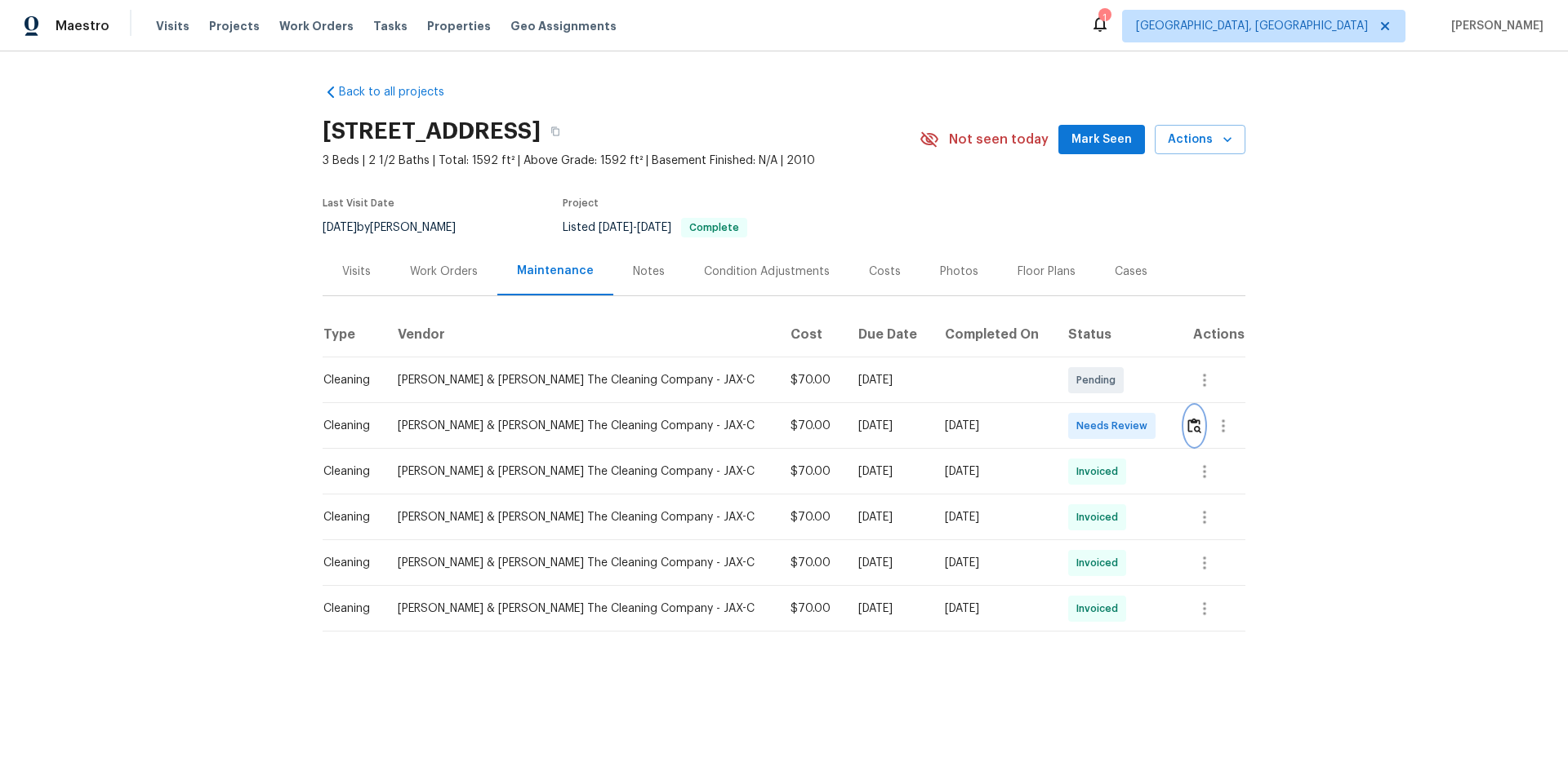
click at [1115, 430] on img "button" at bounding box center [1194, 425] width 14 height 15
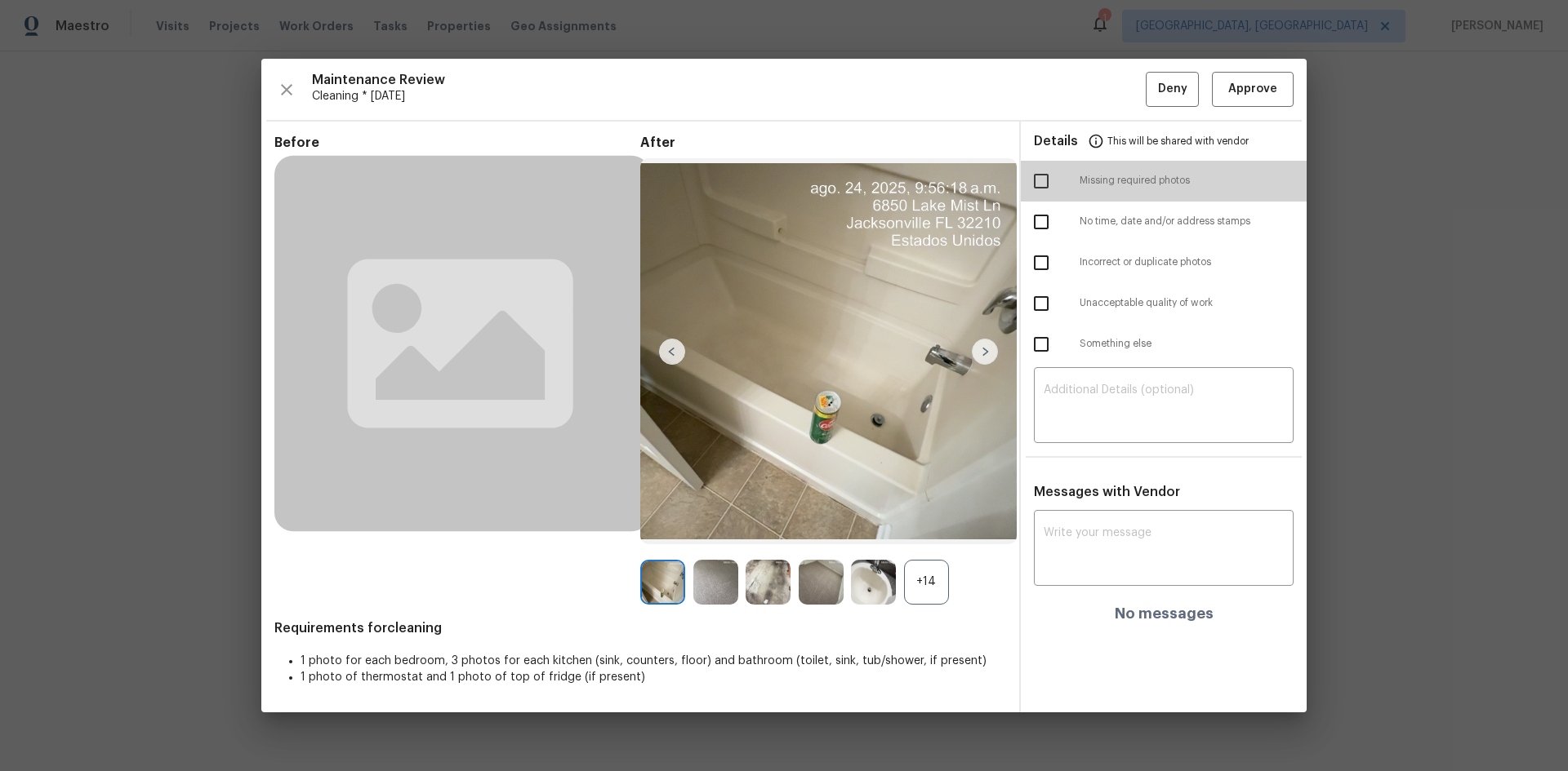
drag, startPoint x: 1043, startPoint y: 173, endPoint x: 1072, endPoint y: 264, distance: 95.5
click at [1043, 172] on input "checkbox" at bounding box center [1041, 181] width 35 height 35
checkbox input "true"
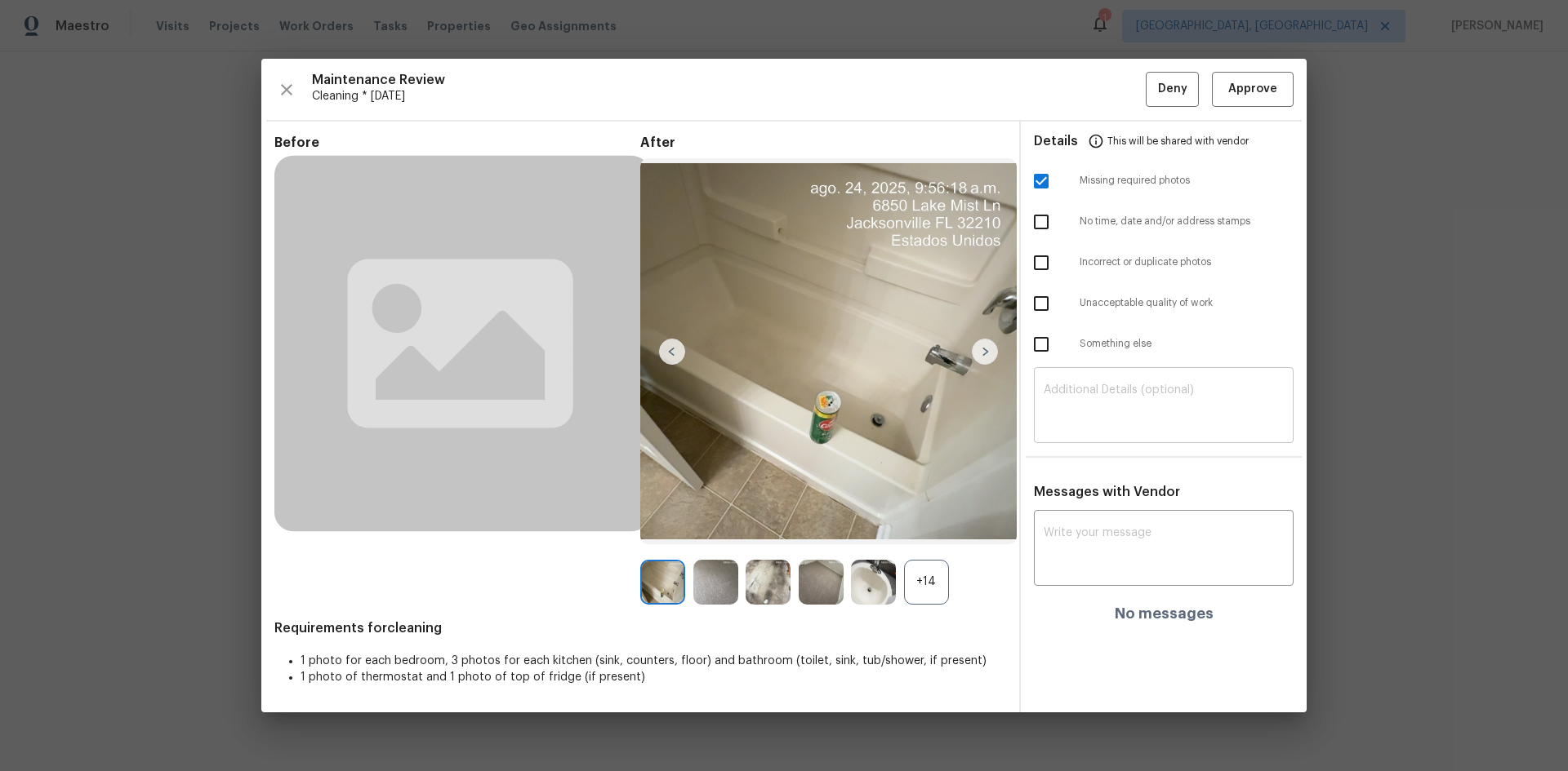
click at [1110, 400] on textarea at bounding box center [1164, 407] width 240 height 46
paste textarea "Maintenance Audit Team: Hello! Unfortunately, this cleaning visit completed on …"
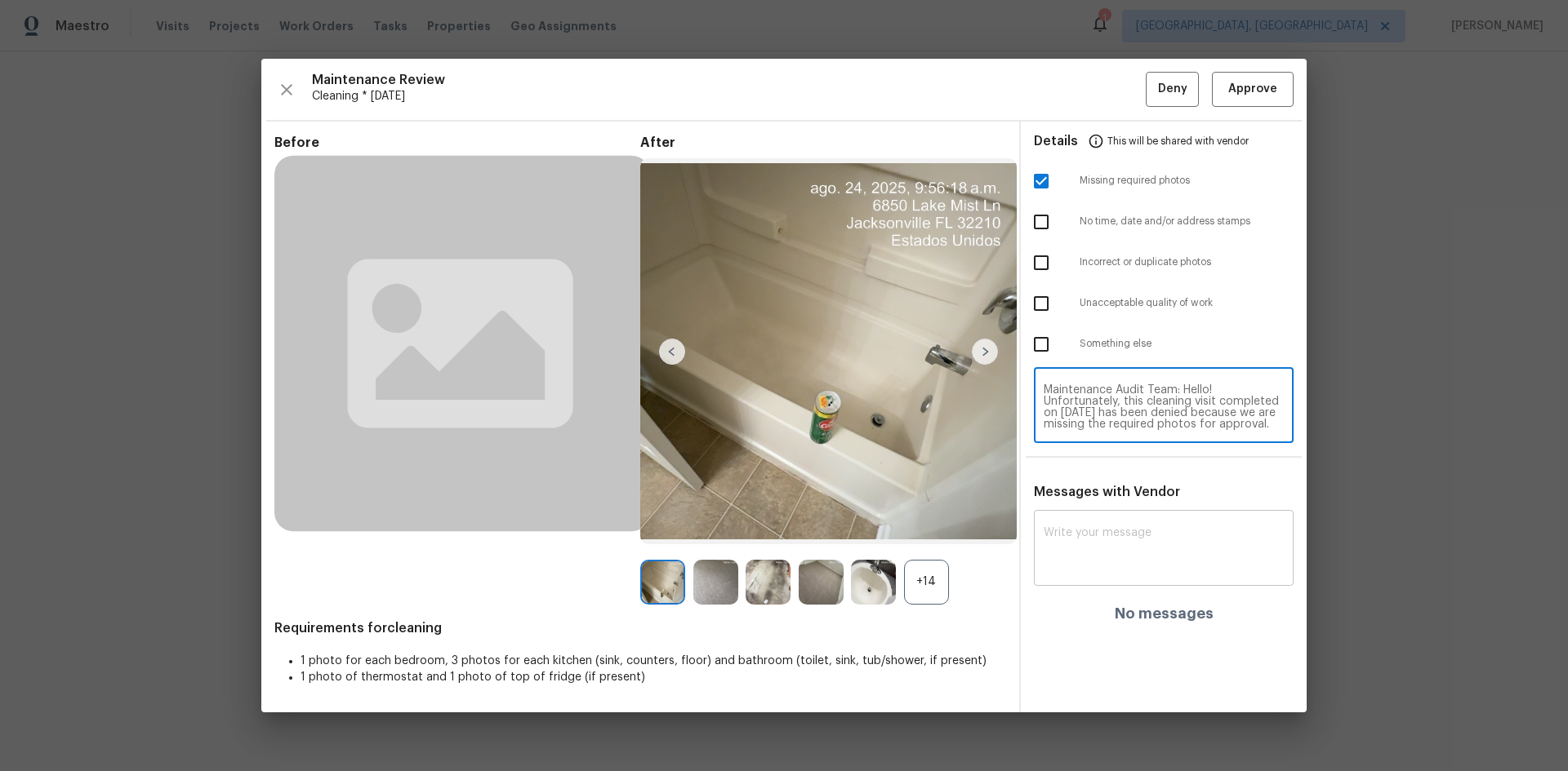
type textarea "Maintenance Audit Team: Hello! Unfortunately, this cleaning visit completed on …"
click at [1115, 516] on textarea at bounding box center [1164, 550] width 240 height 46
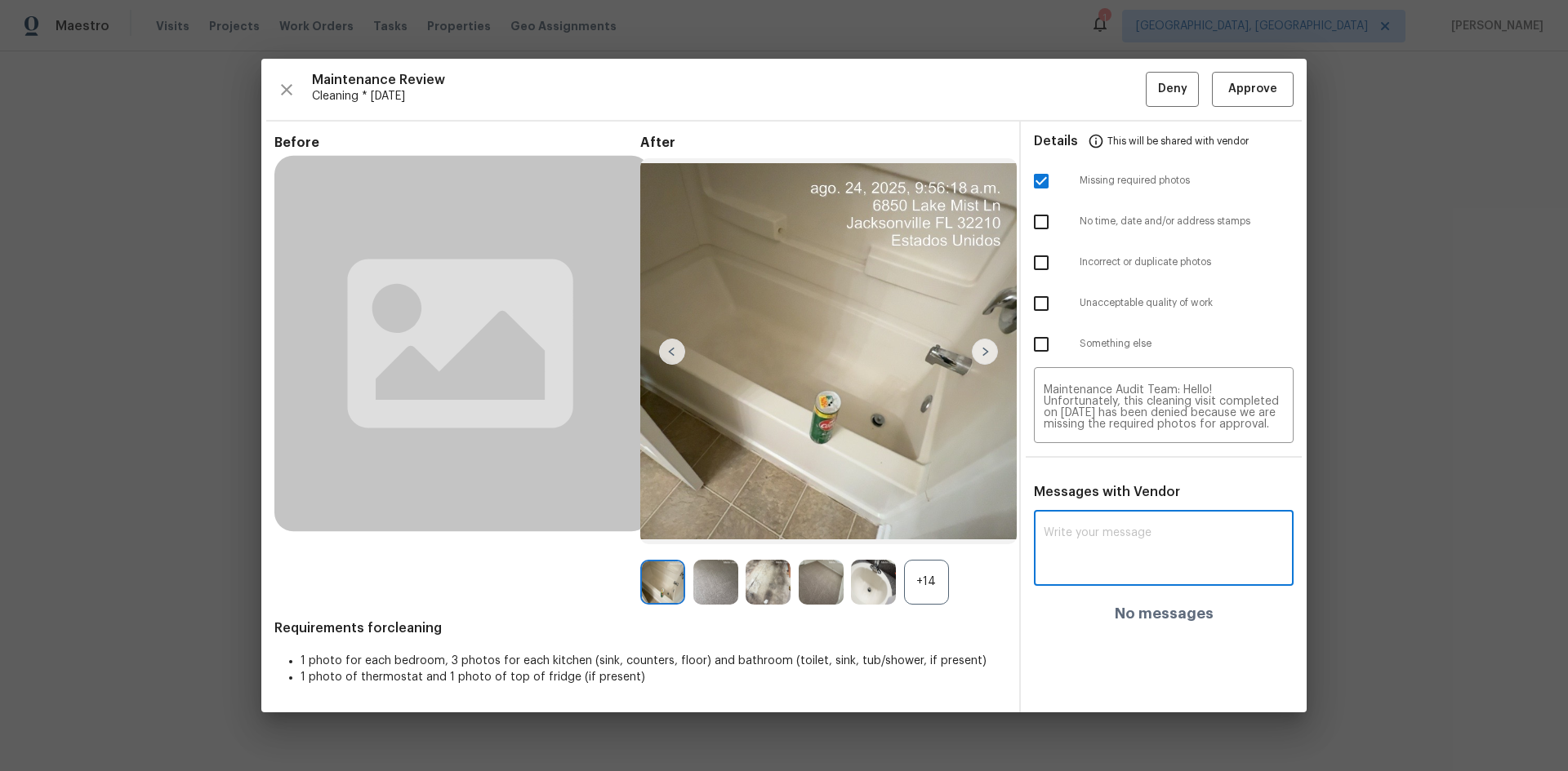
paste textarea "Maintenance Audit Team: Hello! Unfortunately, this cleaning visit completed on …"
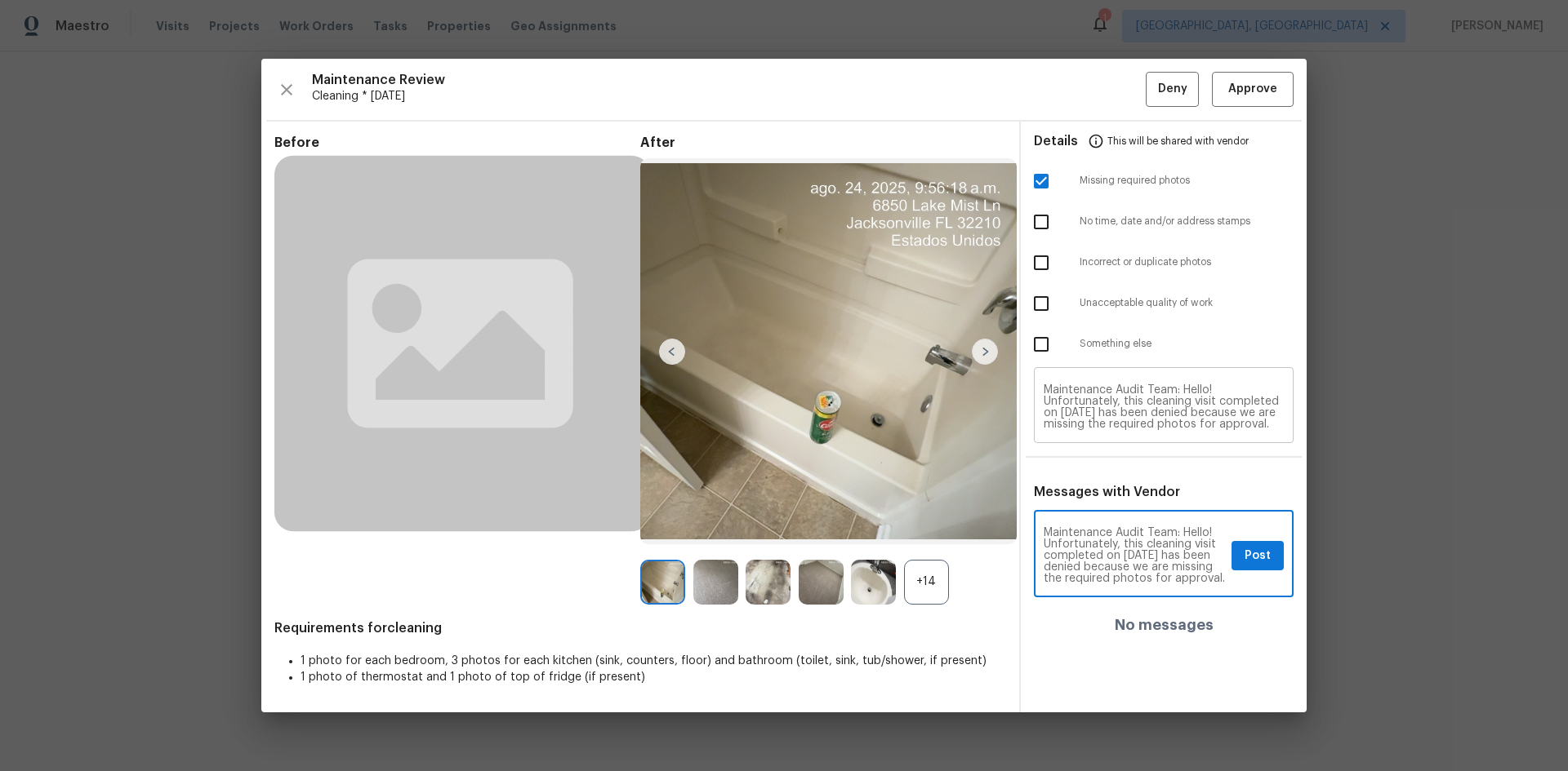
type textarea "Maintenance Audit Team: Hello! Unfortunately, this cleaning visit completed on …"
click at [1115, 414] on textarea "Maintenance Audit Team: Hello! Unfortunately, this cleaning visit completed on …" at bounding box center [1164, 407] width 240 height 46
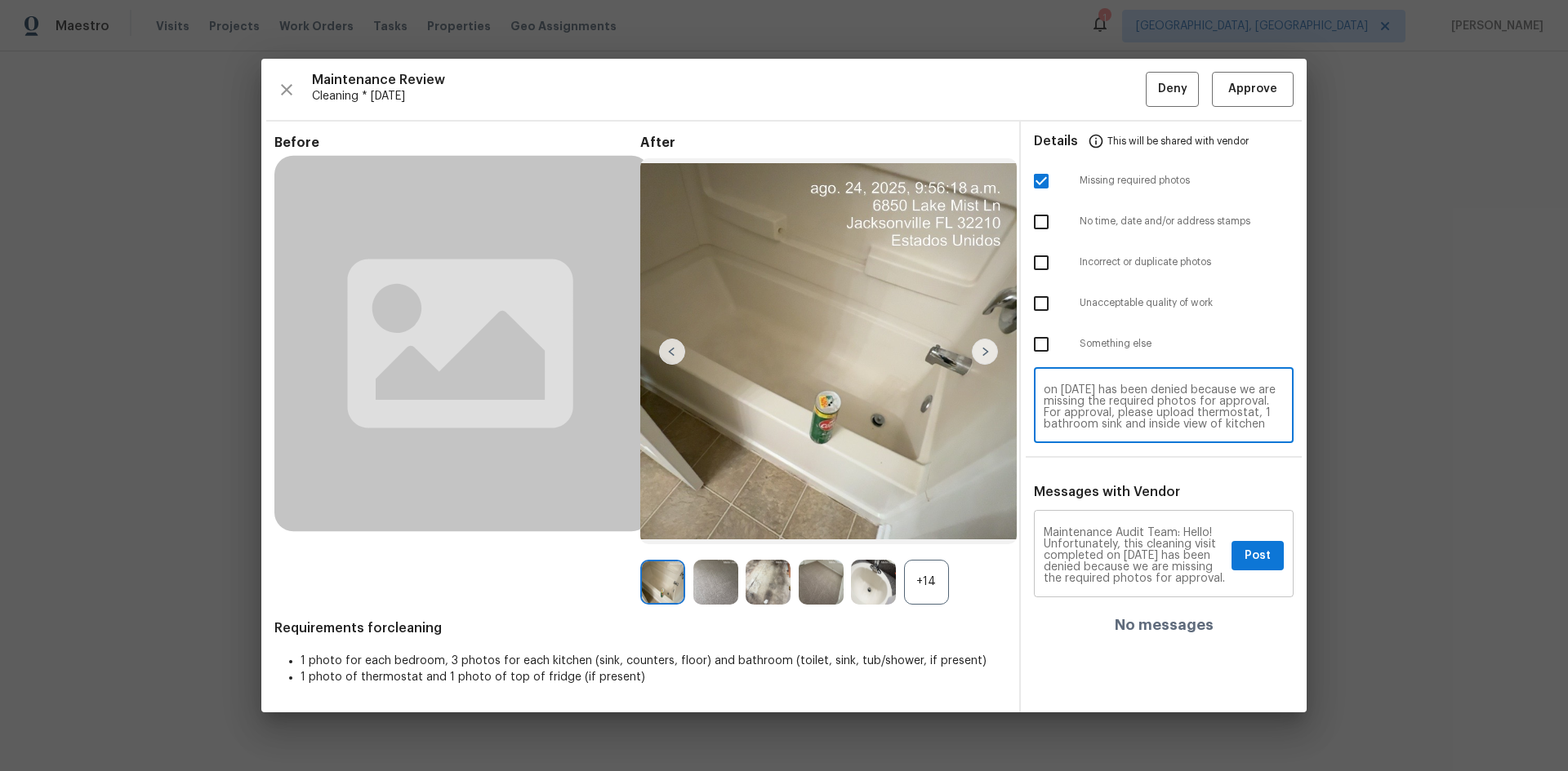
scroll to position [35, 0]
click at [1115, 420] on textarea "Maintenance Audit Team: Hello! Unfortunately, this cleaning visit completed on …" at bounding box center [1164, 407] width 240 height 46
click at [1115, 516] on span "Post" at bounding box center [1257, 556] width 26 height 20
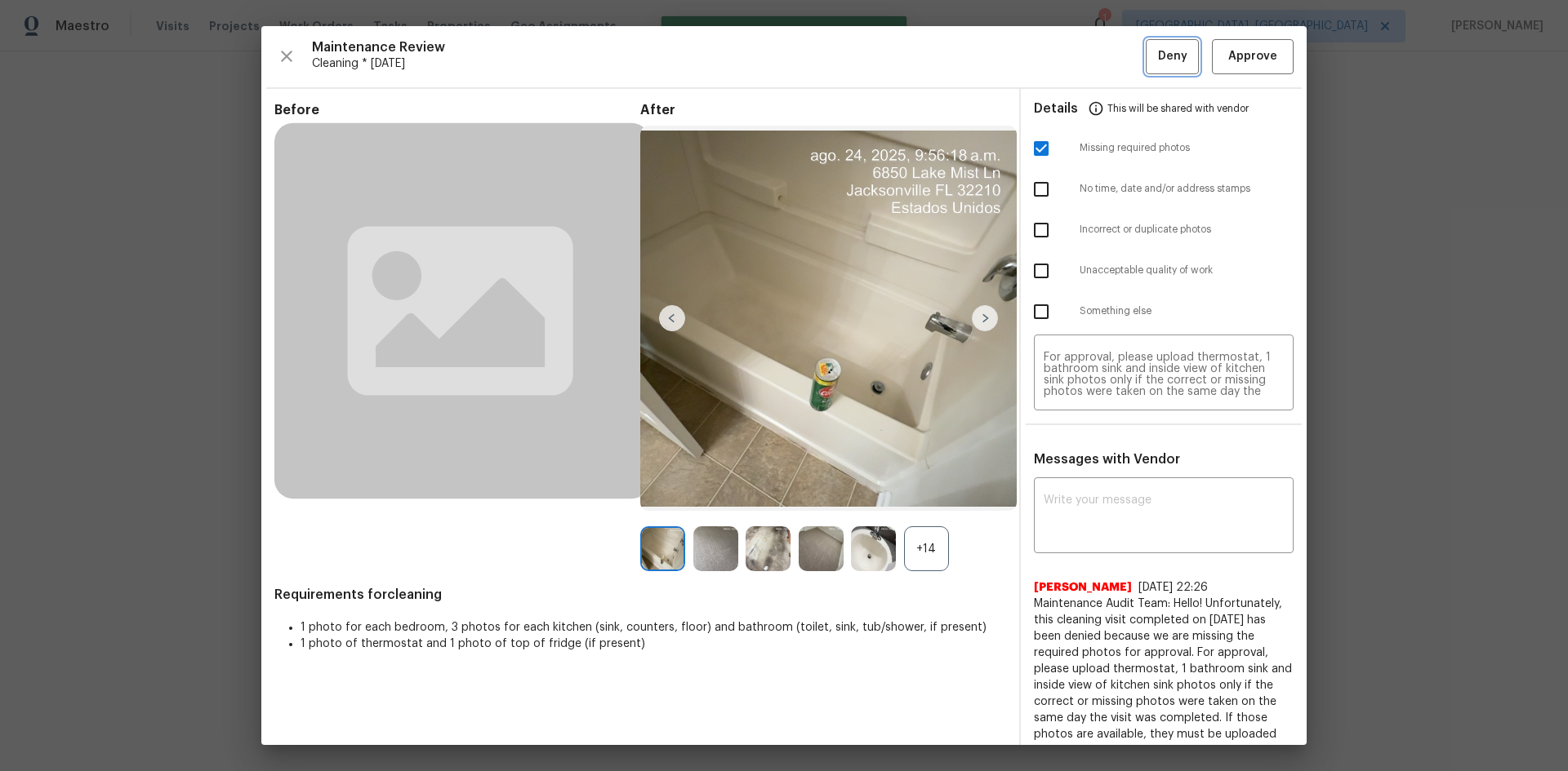
click at [1115, 61] on span "Deny" at bounding box center [1172, 57] width 30 height 20
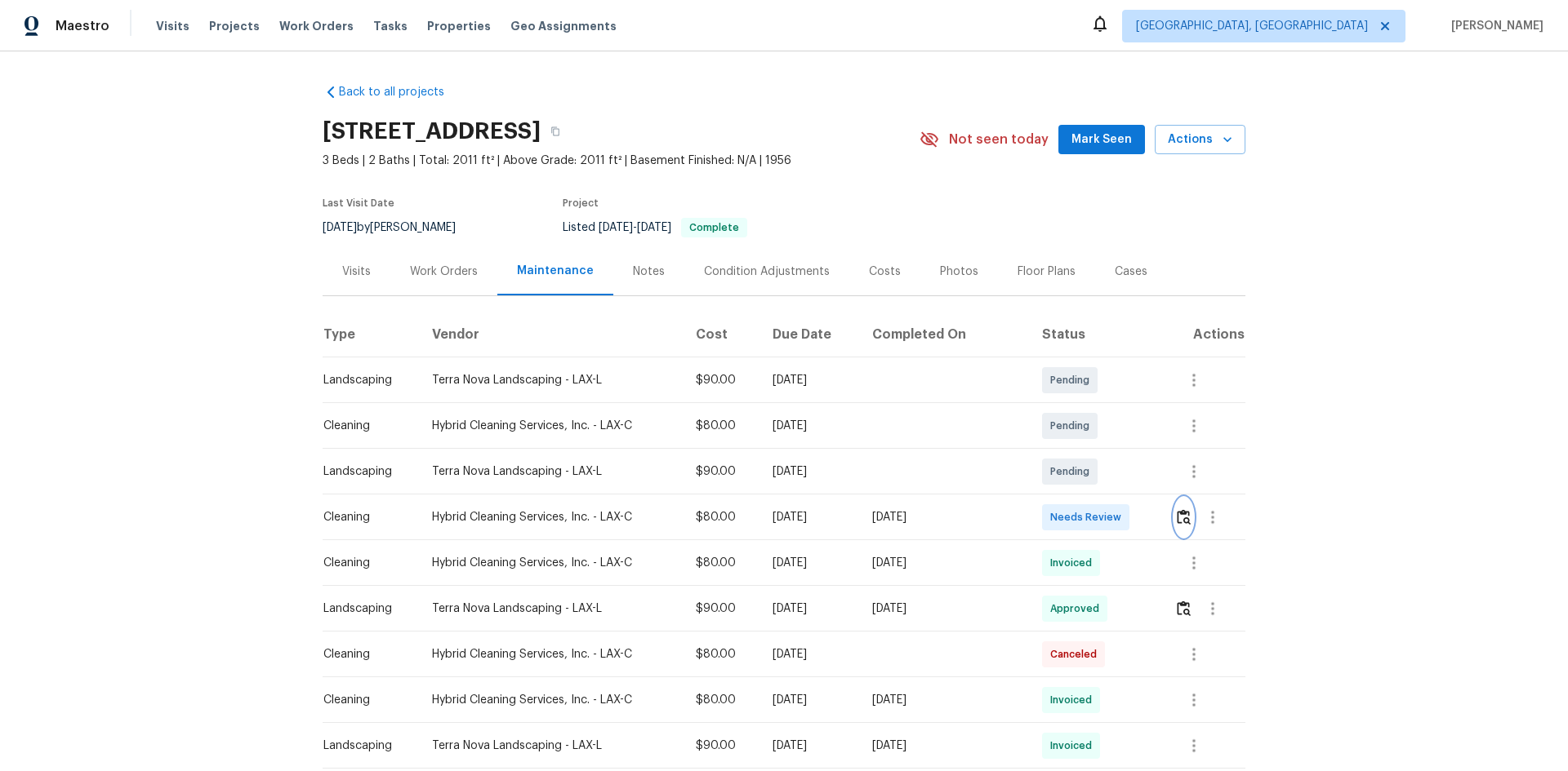
click at [1115, 516] on img "button" at bounding box center [1183, 517] width 14 height 15
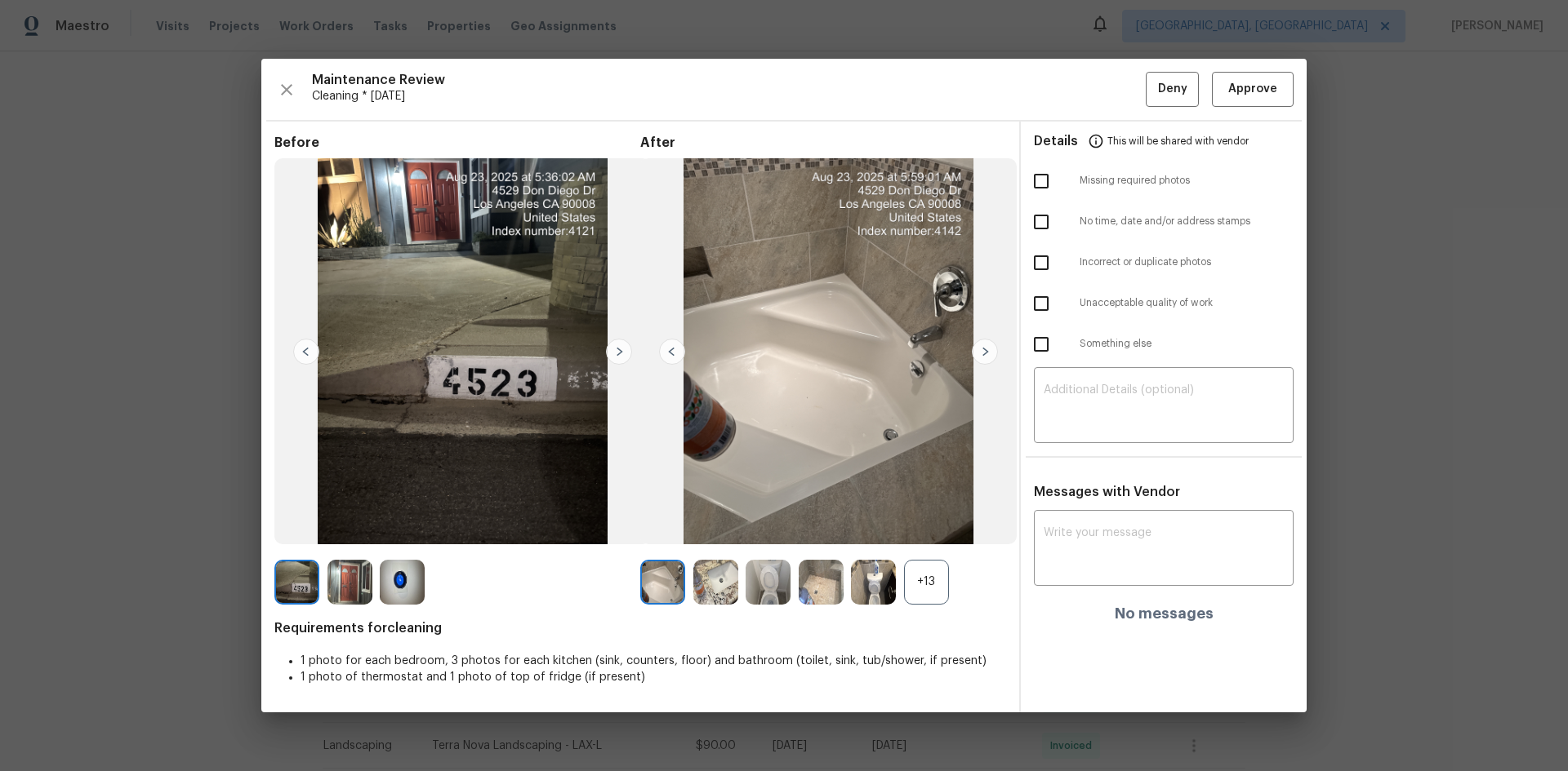
click at [1115, 108] on div "Maintenance Review Cleaning * [DATE] Deny Approve Before After +13 Requirements…" at bounding box center [784, 386] width 1045 height 653
click at [1115, 96] on span "Approve" at bounding box center [1253, 90] width 49 height 20
